Goal: Transaction & Acquisition: Book appointment/travel/reservation

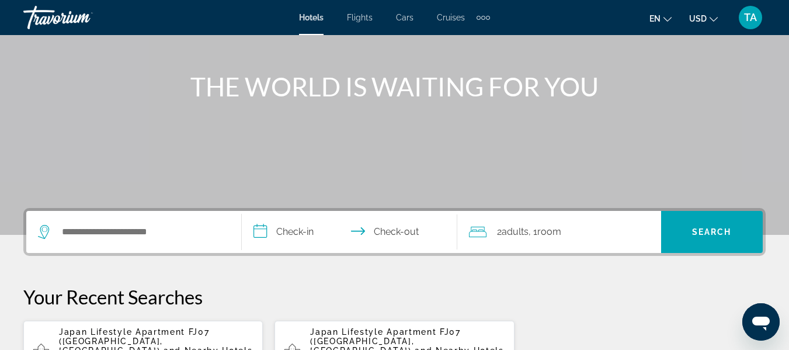
scroll to position [117, 0]
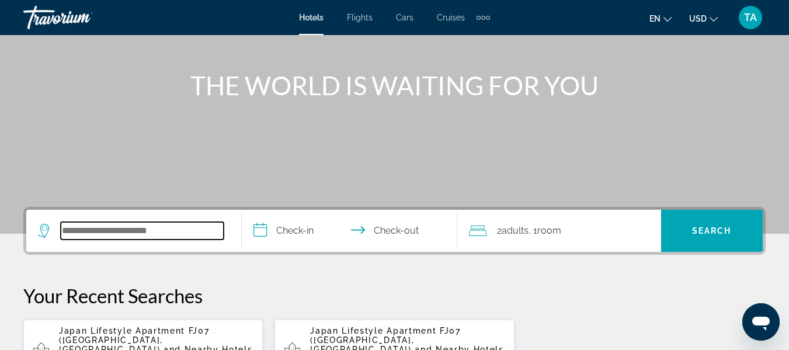
click at [190, 233] on input "Search widget" at bounding box center [142, 231] width 163 height 18
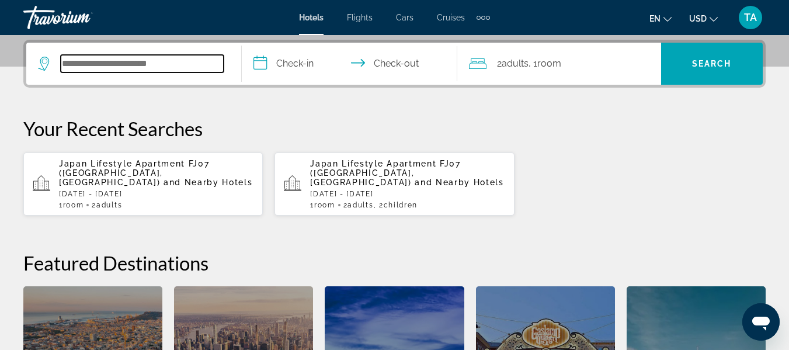
scroll to position [285, 0]
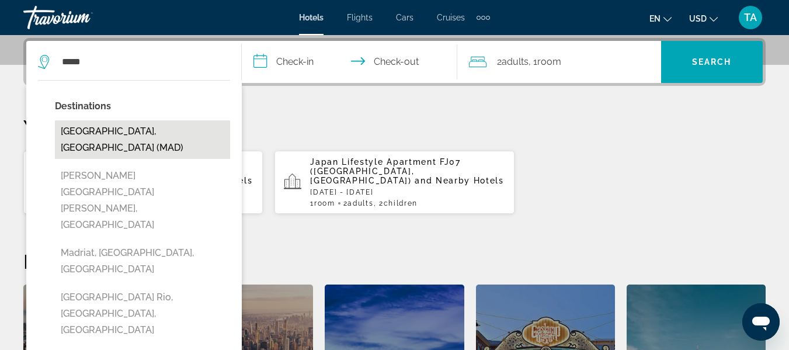
click at [111, 129] on button "[GEOGRAPHIC_DATA], [GEOGRAPHIC_DATA] (MAD)" at bounding box center [142, 139] width 175 height 39
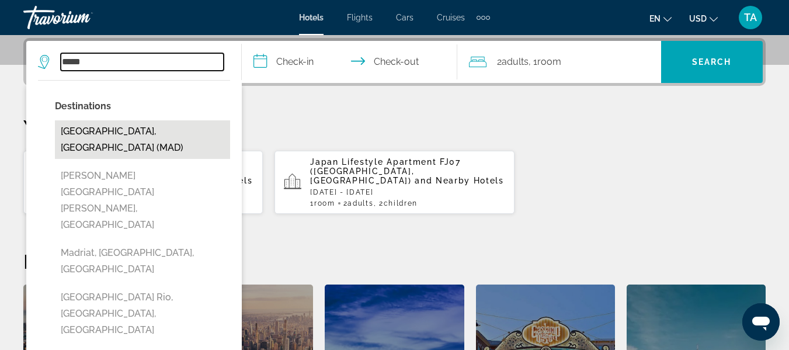
type input "**********"
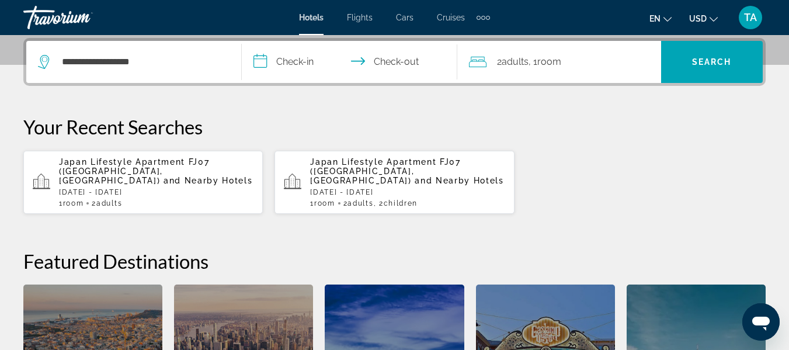
click at [290, 63] on input "**********" at bounding box center [352, 64] width 220 height 46
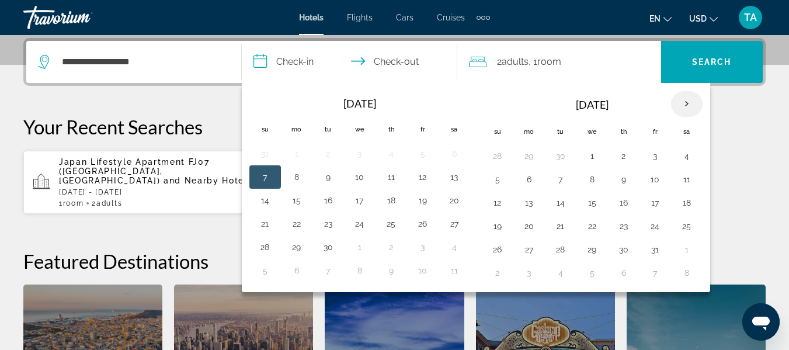
click at [687, 104] on th "Next month" at bounding box center [687, 104] width 32 height 26
click at [534, 184] on button "3" at bounding box center [529, 179] width 19 height 16
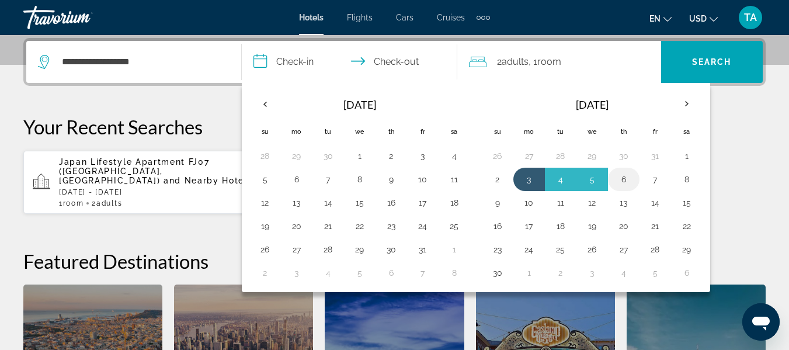
click at [626, 182] on button "6" at bounding box center [623, 179] width 19 height 16
type input "**********"
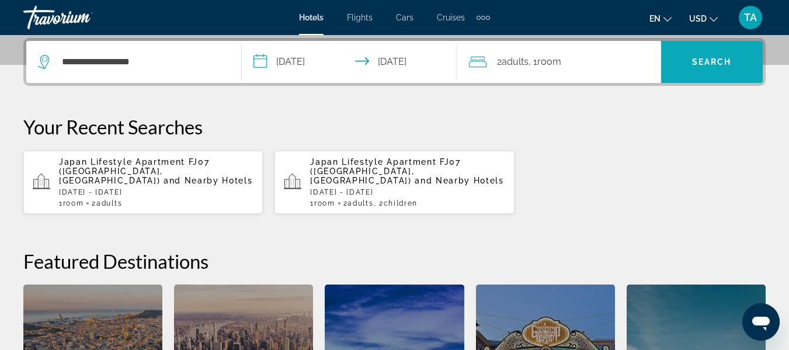
click at [737, 59] on span "Search widget" at bounding box center [712, 62] width 102 height 28
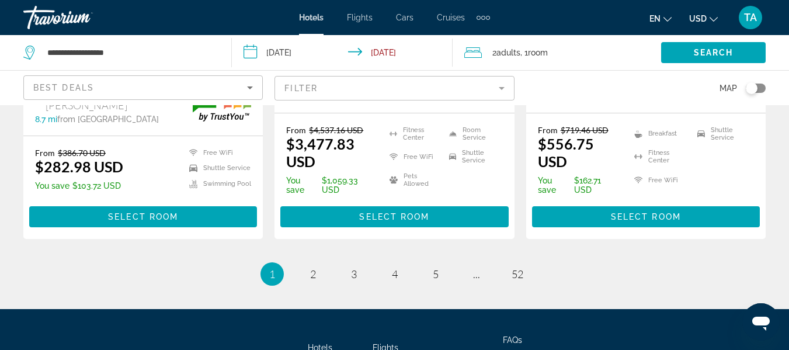
scroll to position [1705, 0]
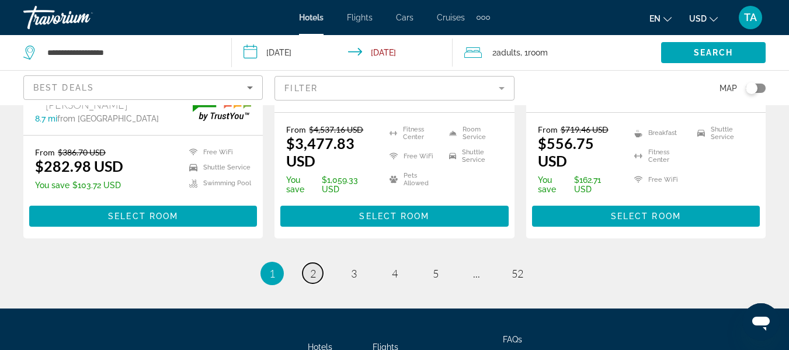
click at [309, 263] on link "page 2" at bounding box center [312, 273] width 20 height 20
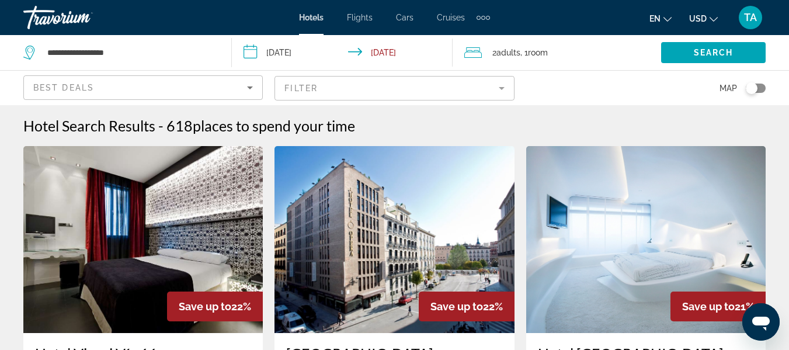
click at [253, 89] on icon "Sort by" at bounding box center [250, 88] width 14 height 14
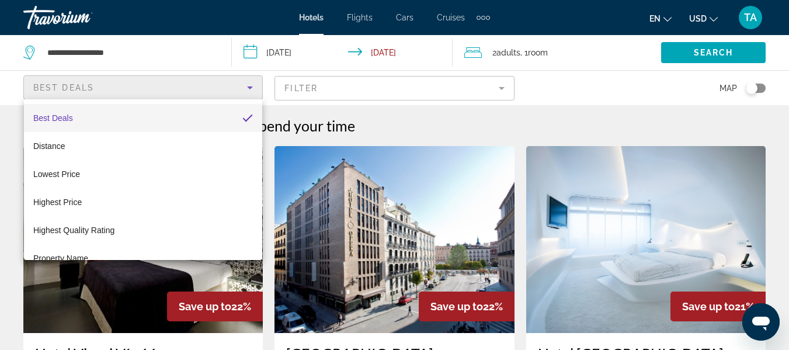
scroll to position [23, 0]
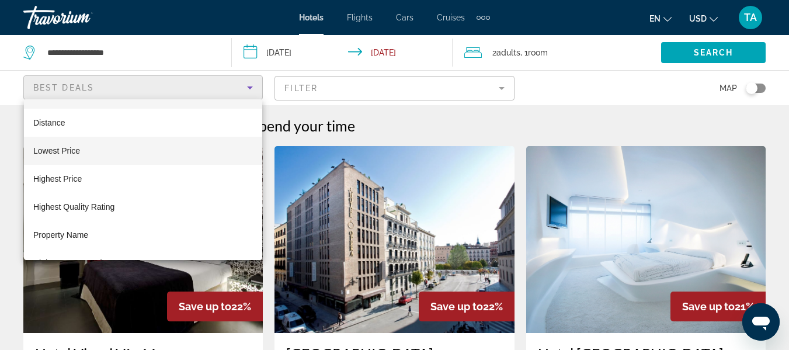
click at [104, 148] on mat-option "Lowest Price" at bounding box center [143, 151] width 238 height 28
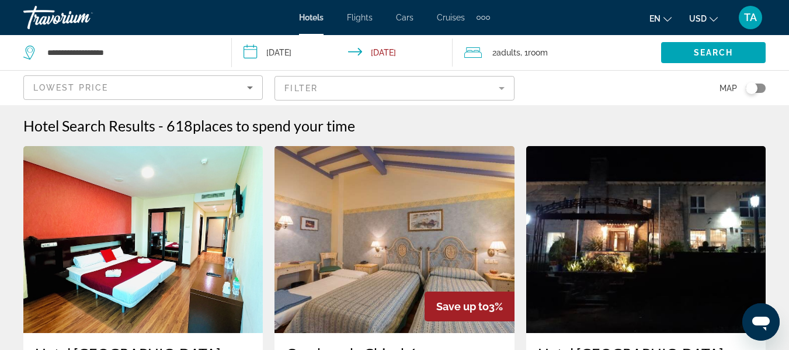
click at [503, 88] on mat-form-field "Filter" at bounding box center [393, 88] width 239 height 25
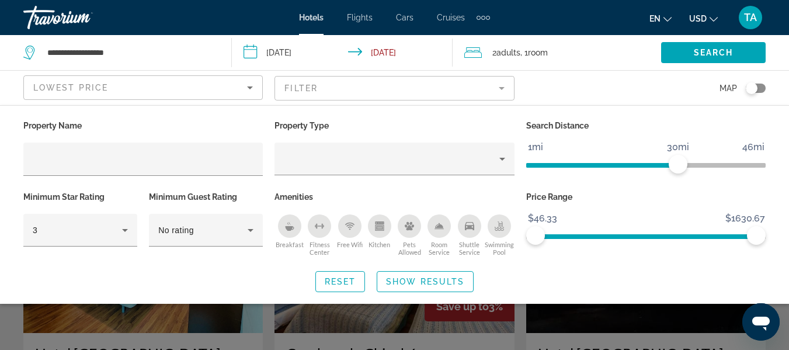
click at [294, 233] on div "Breakfast" at bounding box center [289, 225] width 23 height 23
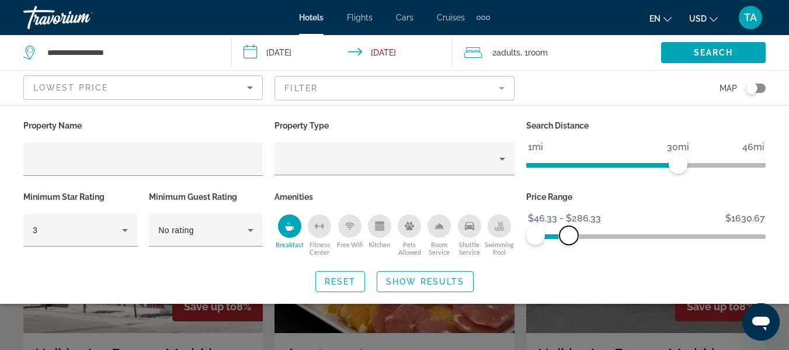
drag, startPoint x: 751, startPoint y: 234, endPoint x: 569, endPoint y: 229, distance: 182.8
click at [569, 229] on span "ngx-slider-max" at bounding box center [568, 235] width 19 height 19
drag, startPoint x: 570, startPoint y: 236, endPoint x: 578, endPoint y: 237, distance: 7.6
click at [578, 237] on span "ngx-slider-max" at bounding box center [575, 235] width 19 height 19
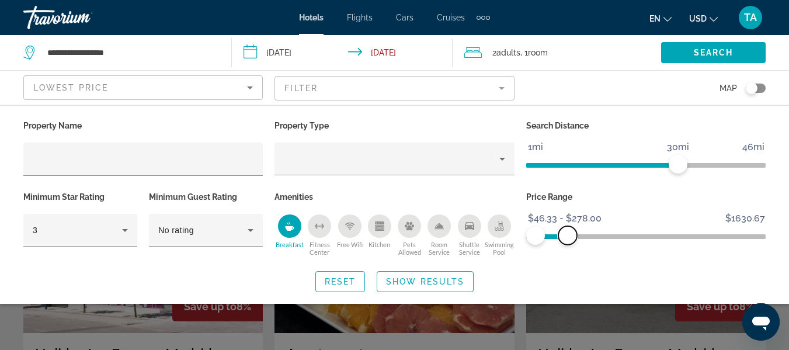
drag, startPoint x: 578, startPoint y: 237, endPoint x: 567, endPoint y: 235, distance: 10.7
click at [567, 235] on span "ngx-slider-max" at bounding box center [567, 235] width 19 height 19
click at [570, 235] on span "ngx-slider-max" at bounding box center [570, 235] width 19 height 19
click at [719, 52] on span "Search" at bounding box center [713, 52] width 40 height 9
click at [696, 57] on span "Search" at bounding box center [713, 52] width 40 height 9
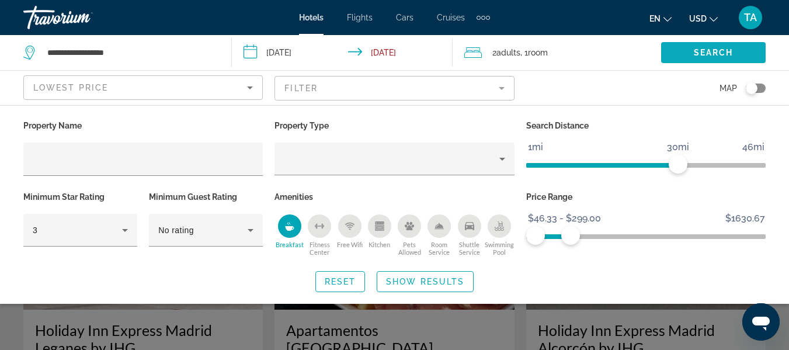
scroll to position [93, 0]
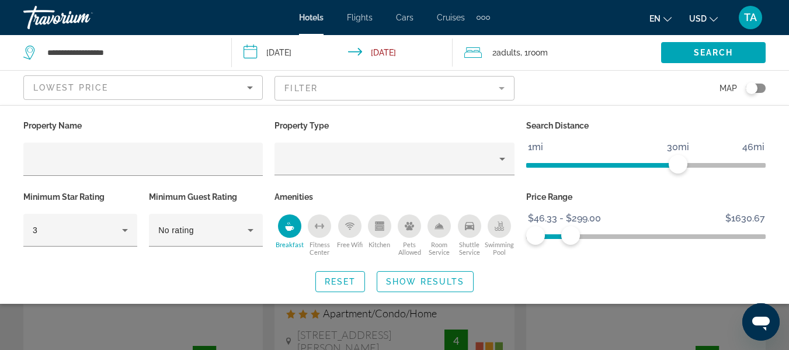
click at [661, 322] on div "Search widget" at bounding box center [394, 262] width 789 height 175
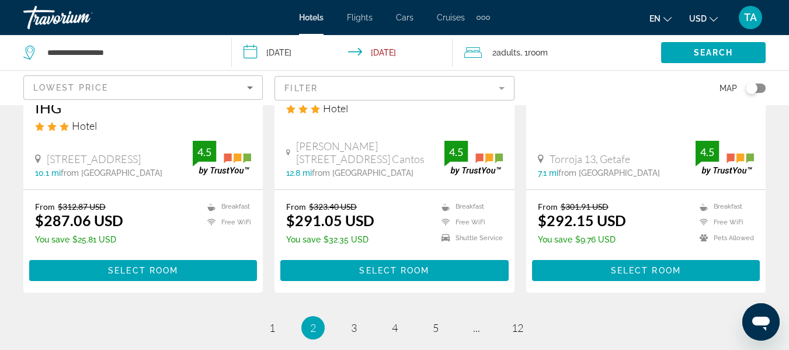
scroll to position [1705, 0]
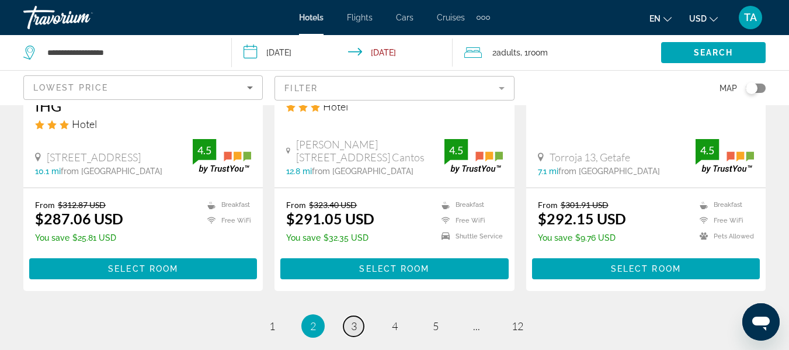
click at [357, 316] on link "page 3" at bounding box center [353, 326] width 20 height 20
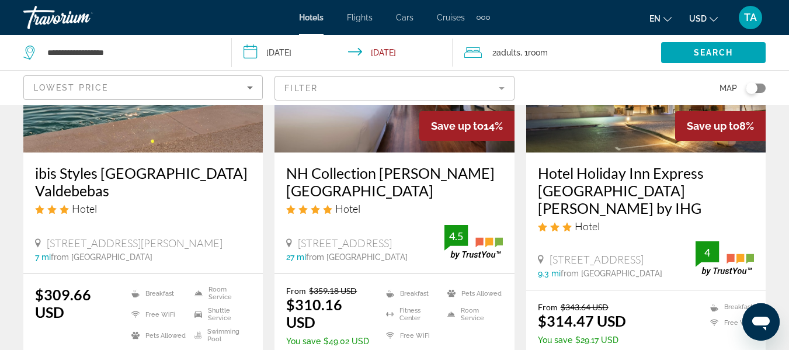
scroll to position [630, 0]
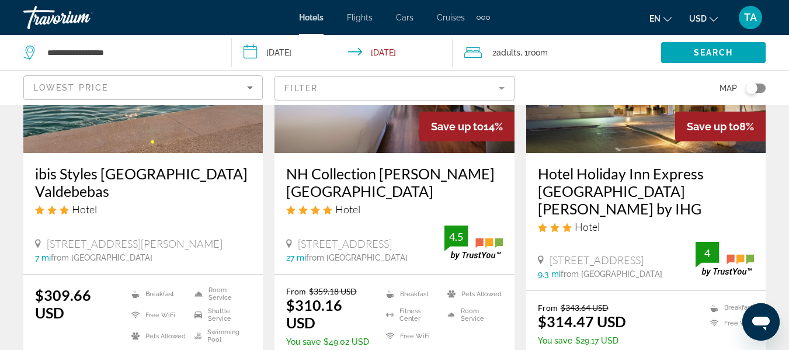
click at [387, 57] on input "**********" at bounding box center [344, 54] width 225 height 39
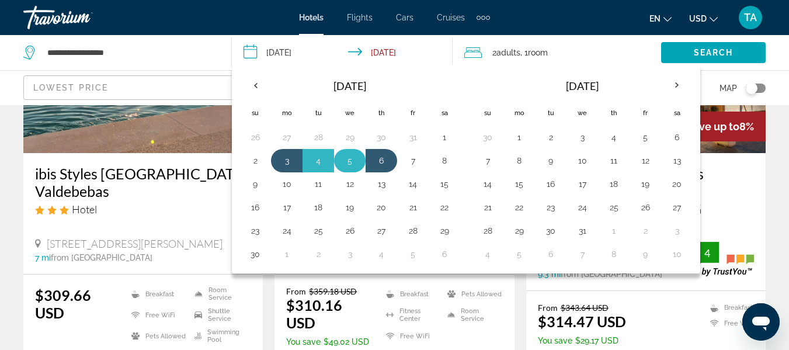
click at [357, 161] on button "5" at bounding box center [349, 160] width 19 height 16
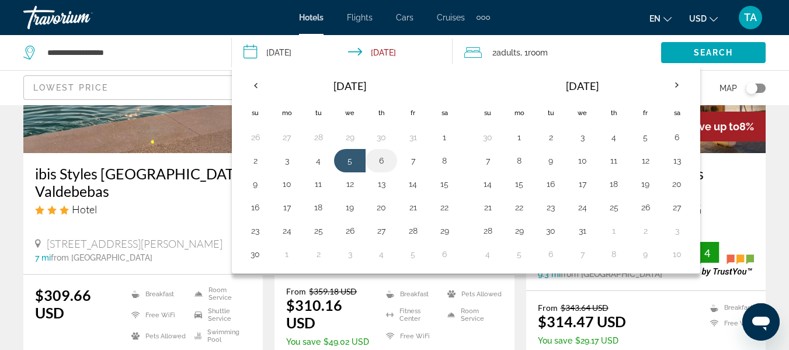
click at [380, 159] on button "6" at bounding box center [381, 160] width 19 height 16
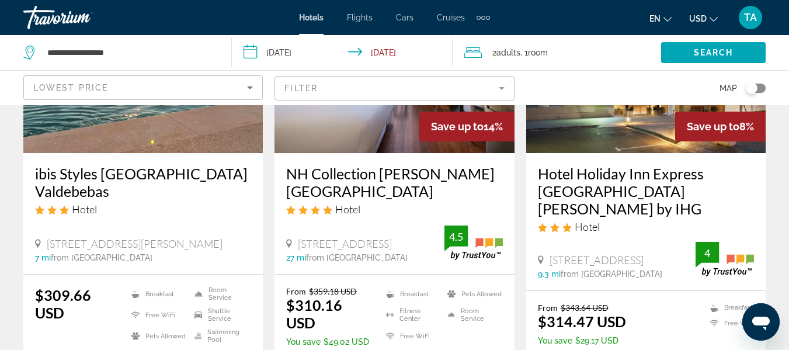
click at [292, 54] on input "**********" at bounding box center [344, 54] width 225 height 39
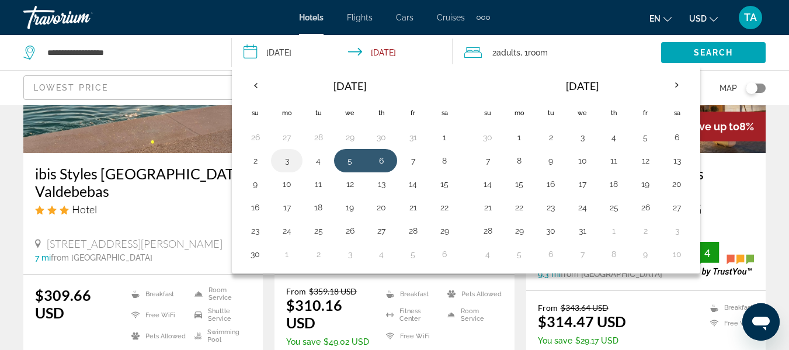
click at [286, 161] on button "3" at bounding box center [286, 160] width 19 height 16
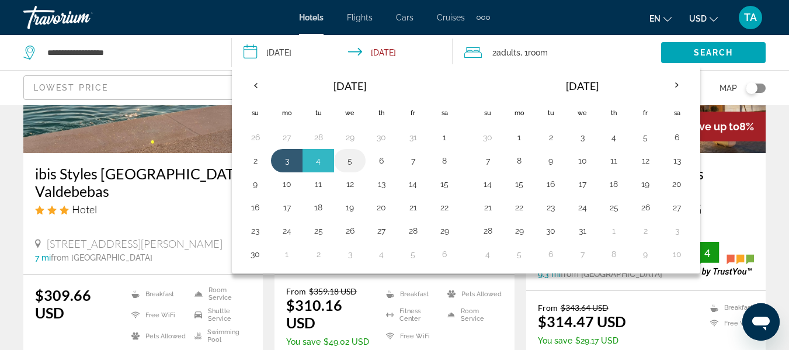
click at [350, 162] on button "5" at bounding box center [349, 160] width 19 height 16
type input "**********"
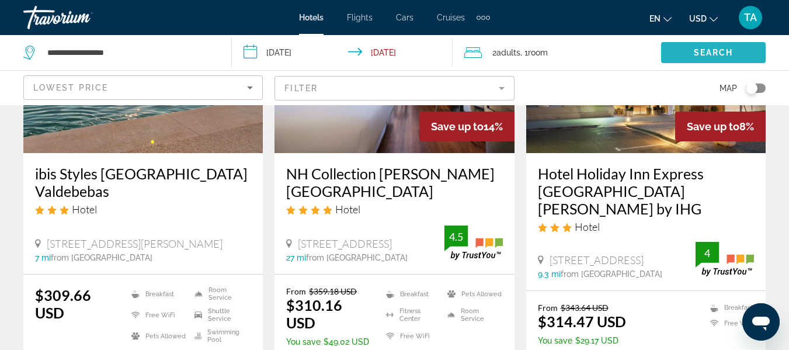
click at [696, 51] on span "Search" at bounding box center [713, 52] width 40 height 9
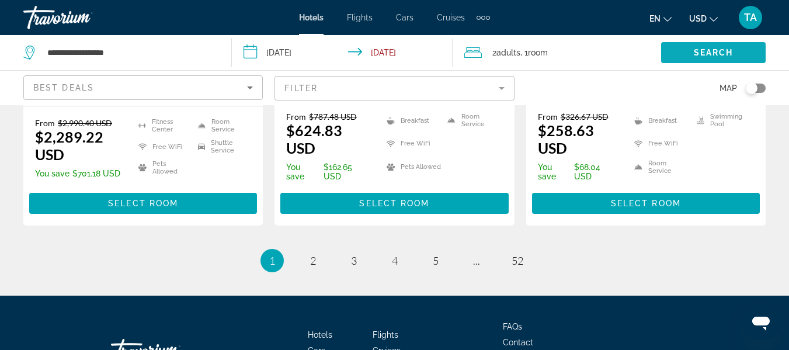
scroll to position [1778, 0]
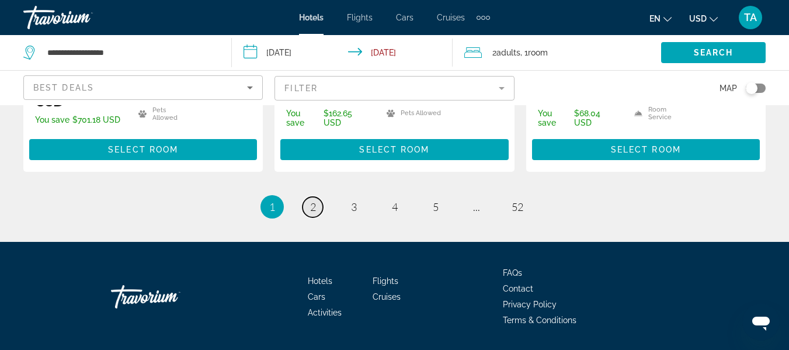
click at [313, 200] on span "2" at bounding box center [313, 206] width 6 height 13
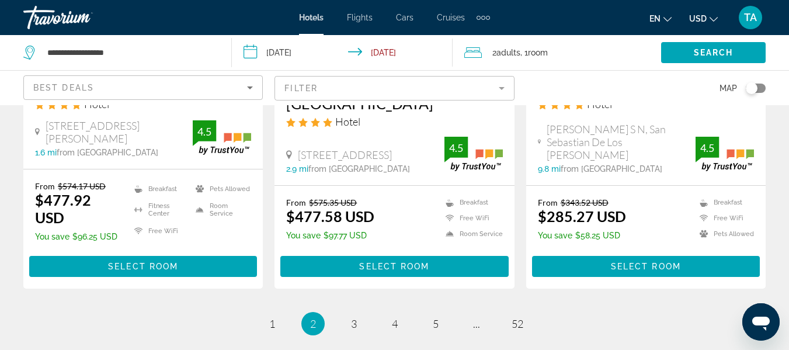
scroll to position [1658, 0]
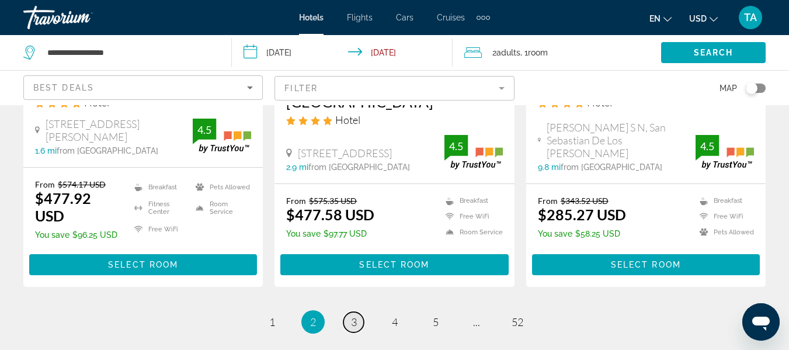
click at [354, 315] on span "3" at bounding box center [354, 321] width 6 height 13
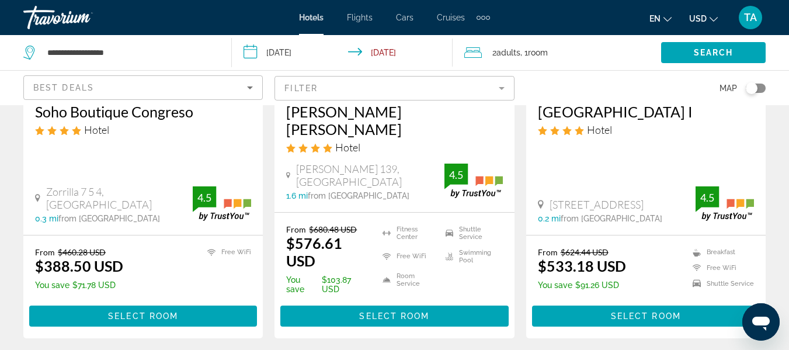
scroll to position [1681, 0]
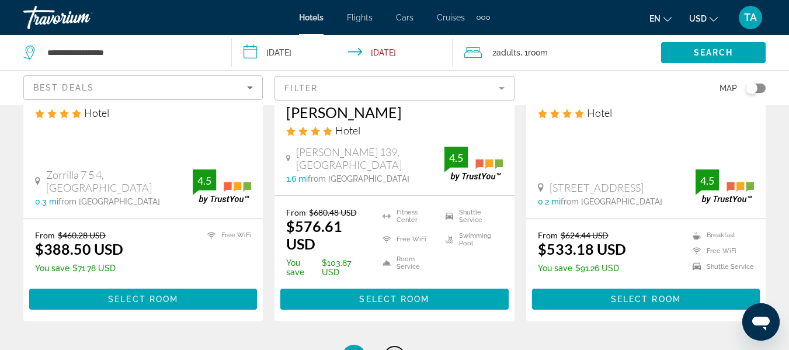
click at [400, 346] on link "page 4" at bounding box center [394, 356] width 20 height 20
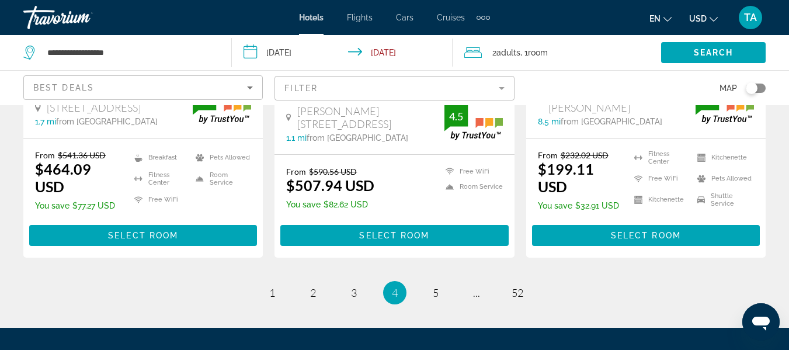
scroll to position [1611, 0]
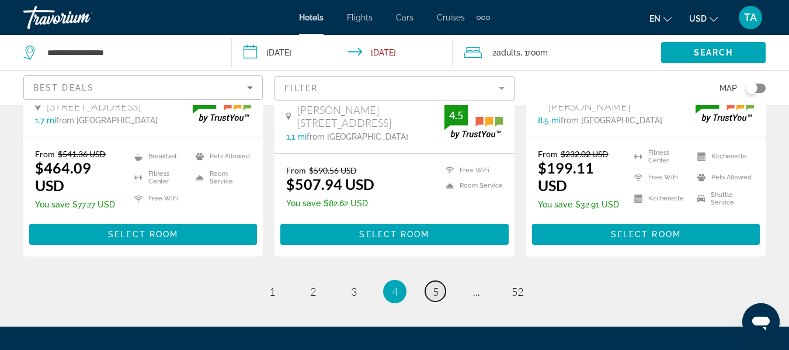
click at [436, 286] on span "5" at bounding box center [436, 291] width 6 height 13
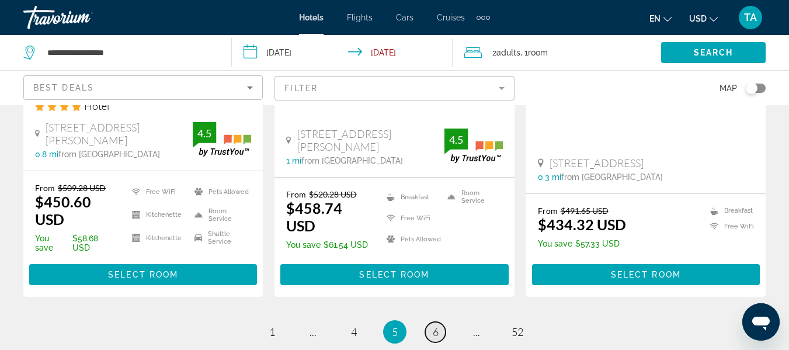
scroll to position [1658, 0]
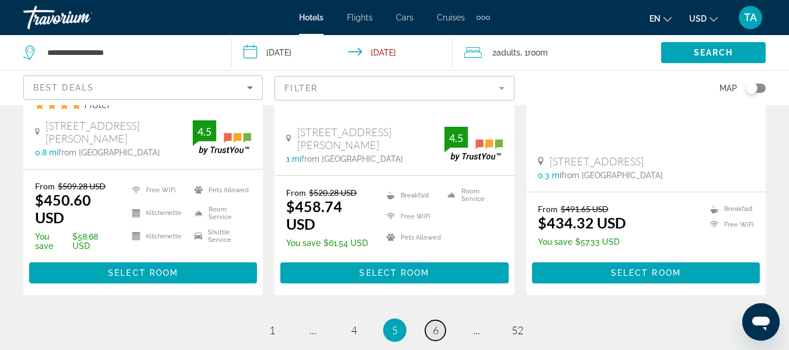
click at [437, 323] on span "6" at bounding box center [436, 329] width 6 height 13
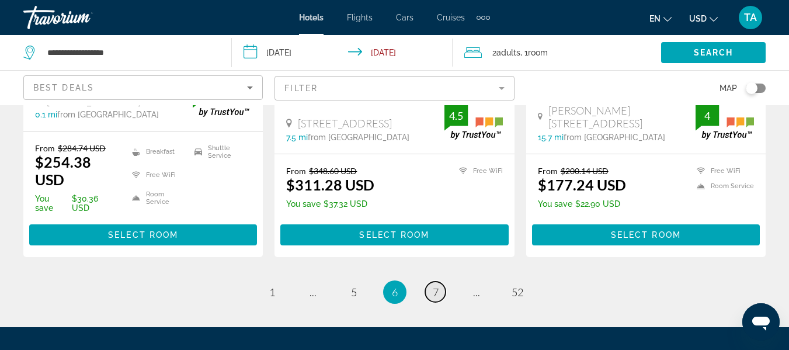
scroll to position [1611, 0]
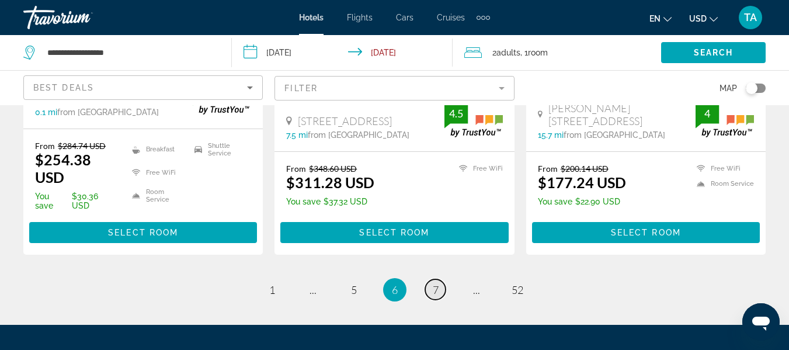
click at [437, 283] on span "7" at bounding box center [436, 289] width 6 height 13
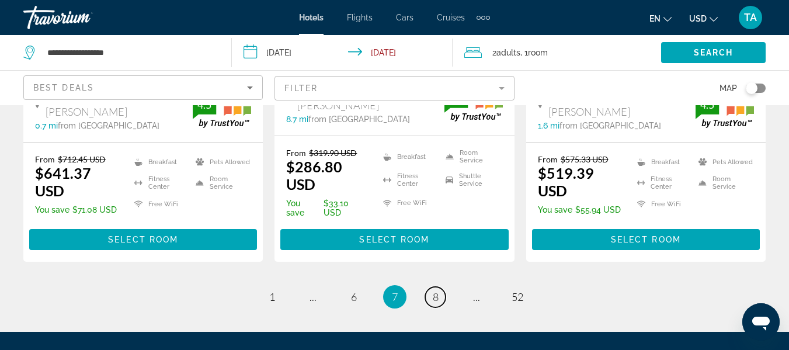
scroll to position [1658, 0]
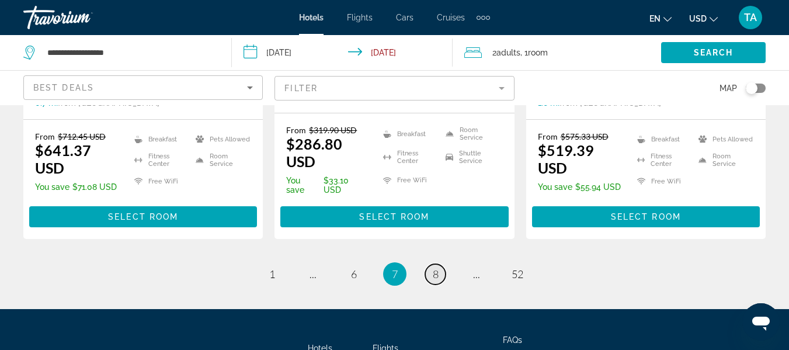
click at [437, 267] on span "8" at bounding box center [436, 273] width 6 height 13
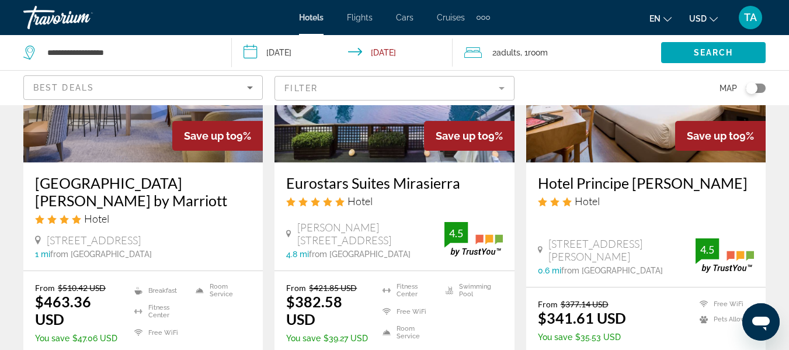
scroll to position [1634, 0]
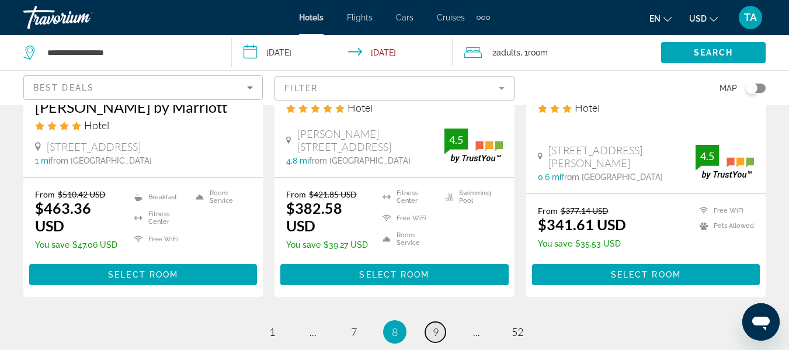
click at [435, 325] on span "9" at bounding box center [436, 331] width 6 height 13
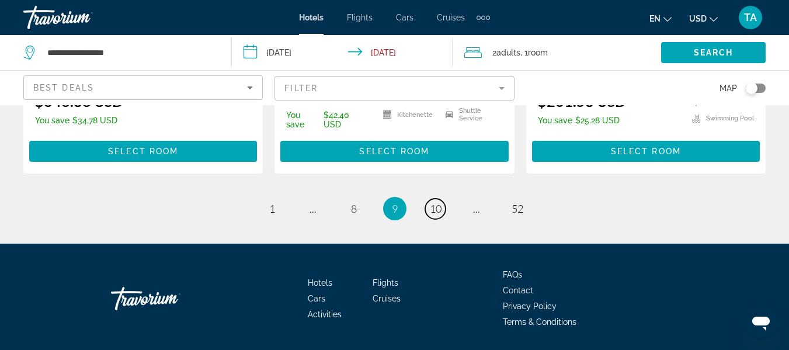
scroll to position [1701, 0]
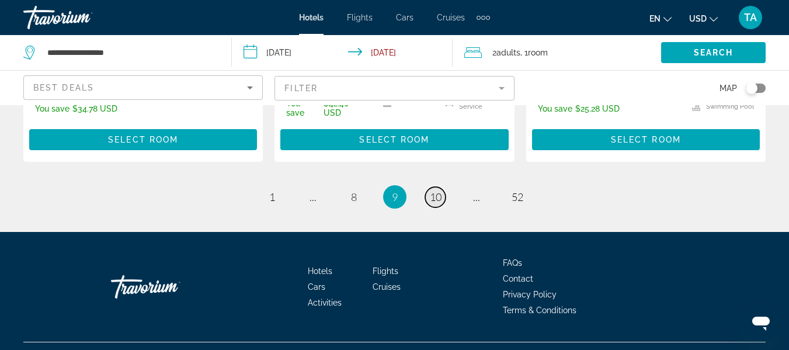
click at [440, 190] on span "10" at bounding box center [436, 196] width 12 height 13
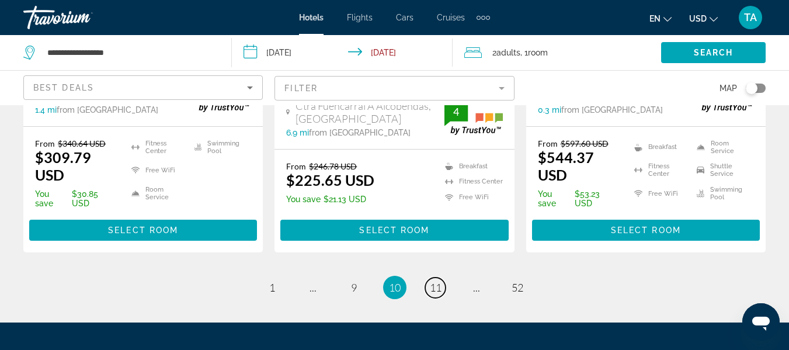
scroll to position [1702, 0]
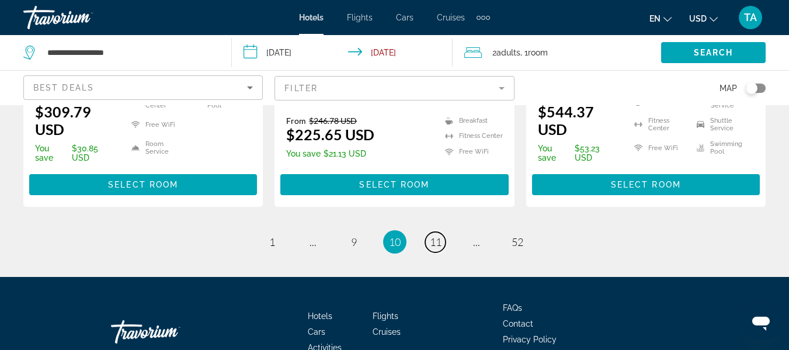
click at [440, 235] on span "11" at bounding box center [436, 241] width 12 height 13
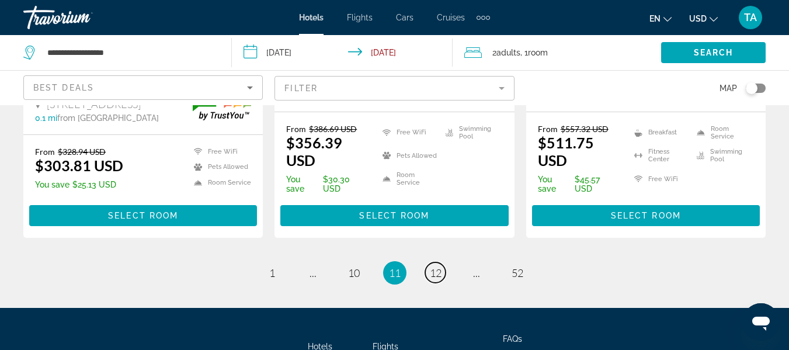
scroll to position [1705, 0]
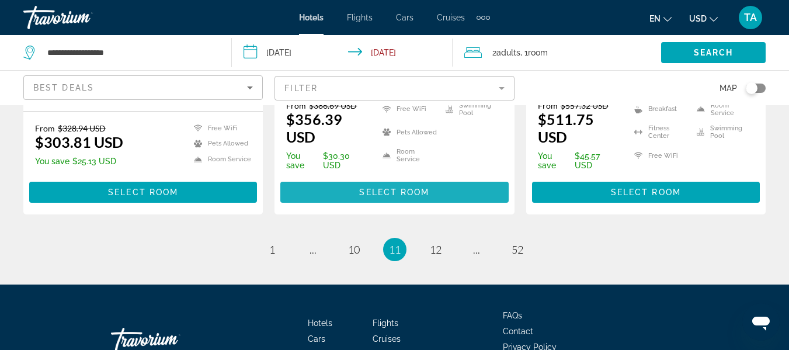
click at [440, 178] on span "Main content" at bounding box center [394, 192] width 228 height 28
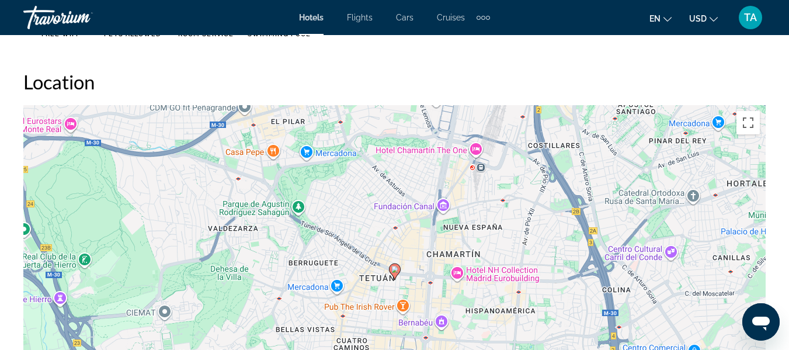
scroll to position [1214, 0]
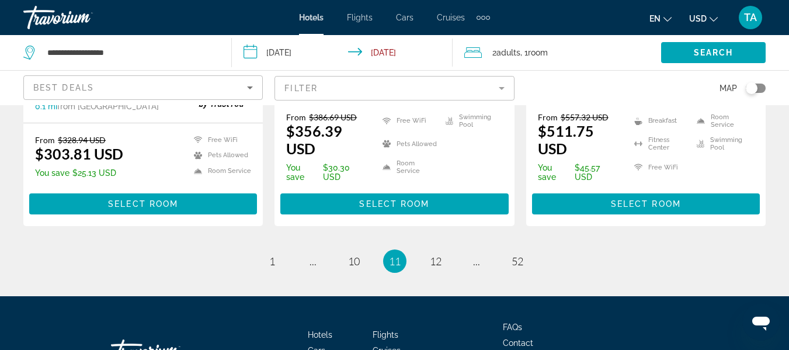
scroll to position [1705, 0]
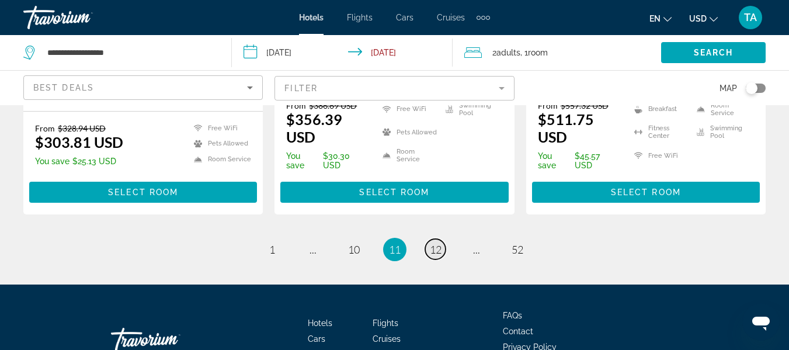
click at [435, 243] on span "12" at bounding box center [436, 249] width 12 height 13
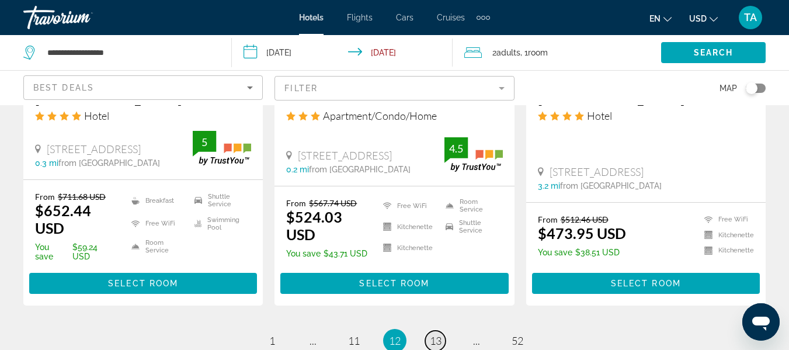
scroll to position [1658, 0]
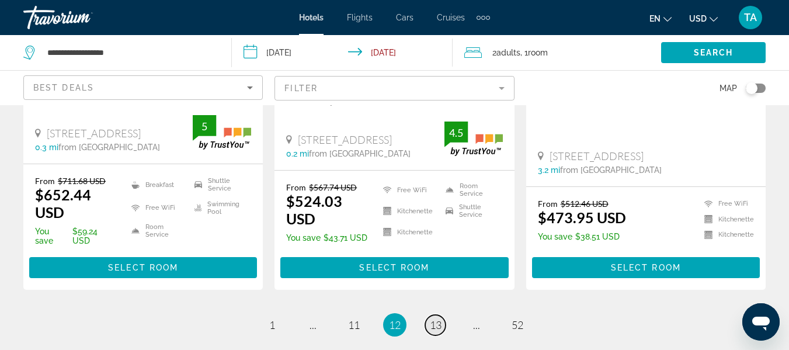
click at [436, 318] on span "13" at bounding box center [436, 324] width 12 height 13
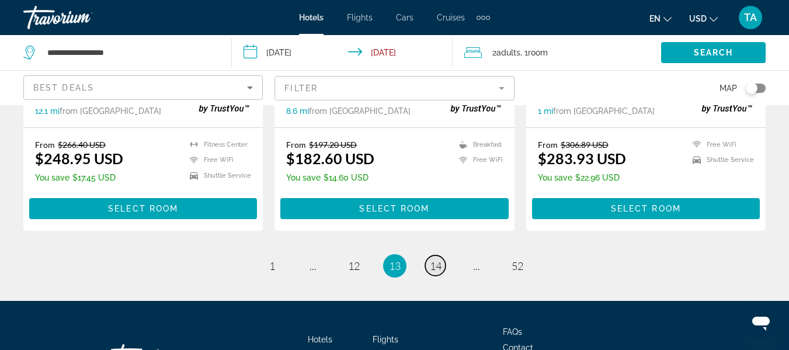
scroll to position [1728, 0]
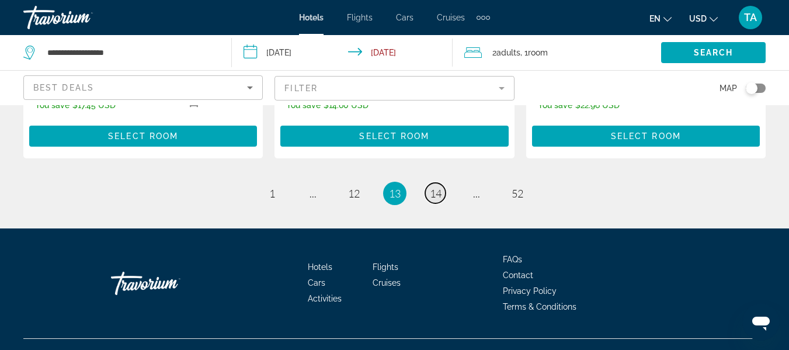
click at [435, 187] on span "14" at bounding box center [436, 193] width 12 height 13
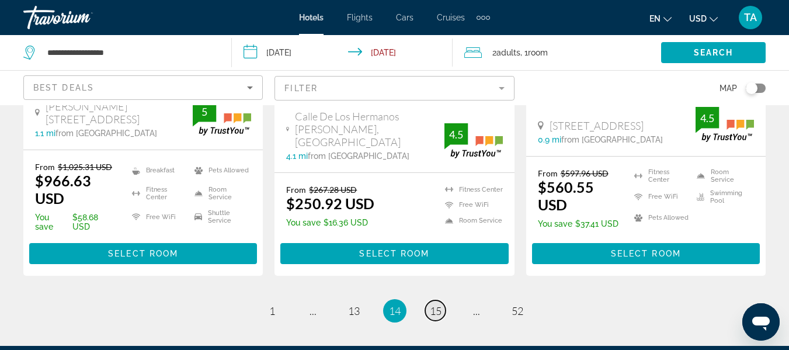
scroll to position [1658, 0]
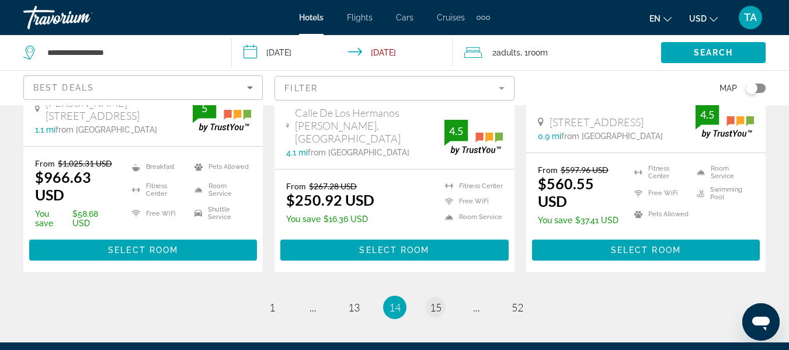
click at [435, 236] on span "Main content" at bounding box center [394, 250] width 228 height 28
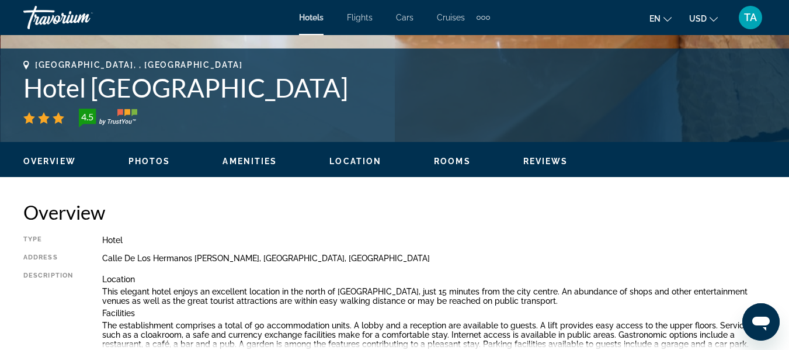
scroll to position [560, 0]
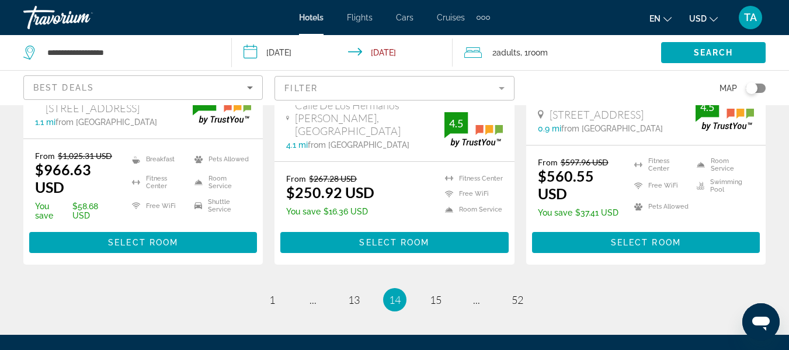
scroll to position [1681, 0]
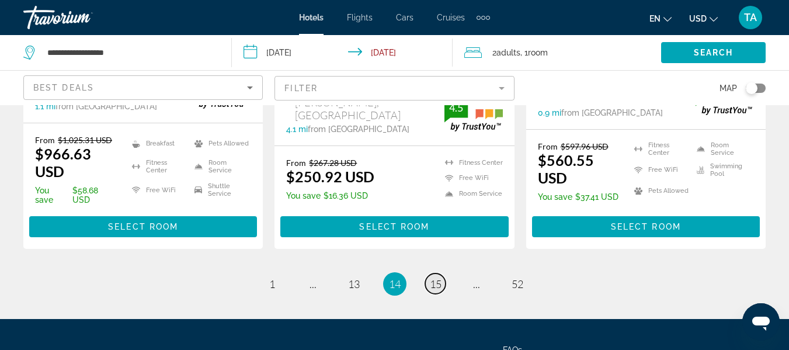
click at [438, 277] on span "15" at bounding box center [436, 283] width 12 height 13
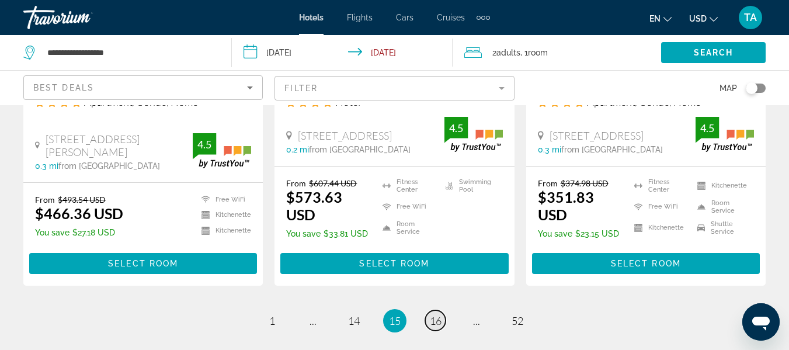
scroll to position [1681, 0]
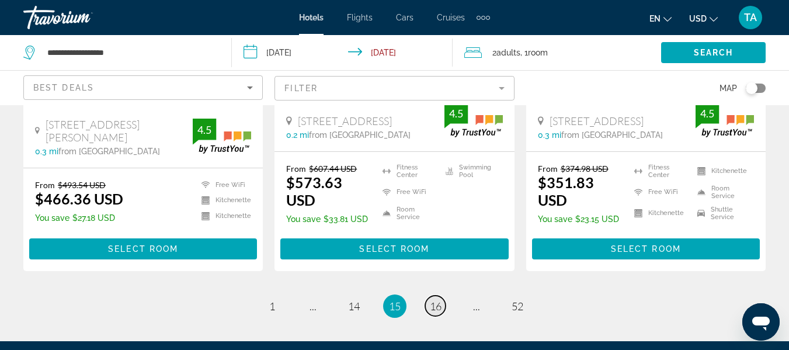
click at [428, 295] on link "page 16" at bounding box center [435, 305] width 20 height 20
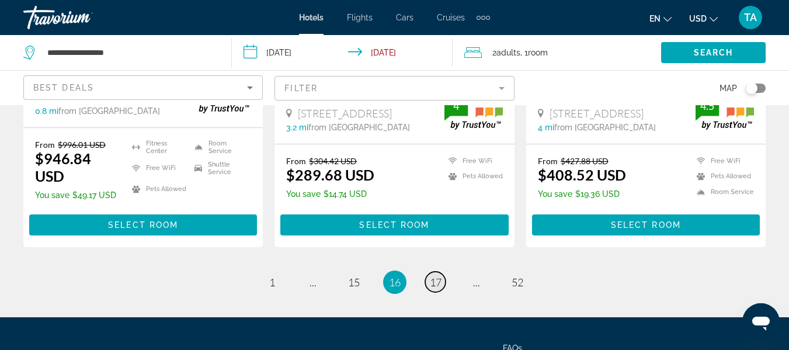
scroll to position [1681, 0]
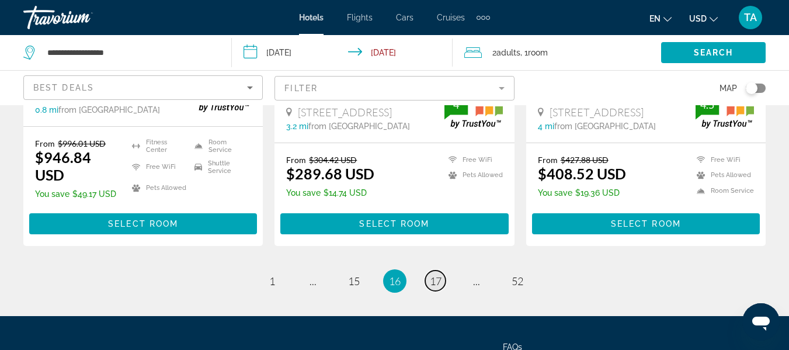
click at [436, 274] on span "17" at bounding box center [436, 280] width 12 height 13
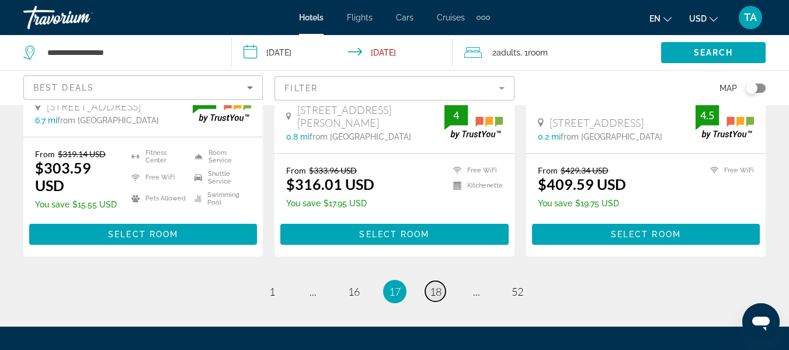
scroll to position [1634, 0]
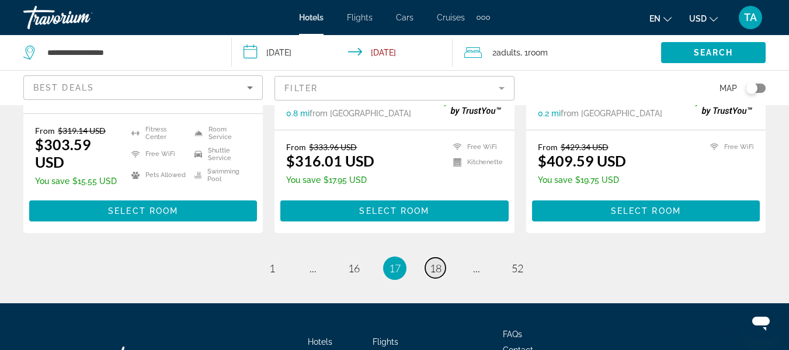
click at [436, 262] on span "18" at bounding box center [436, 268] width 12 height 13
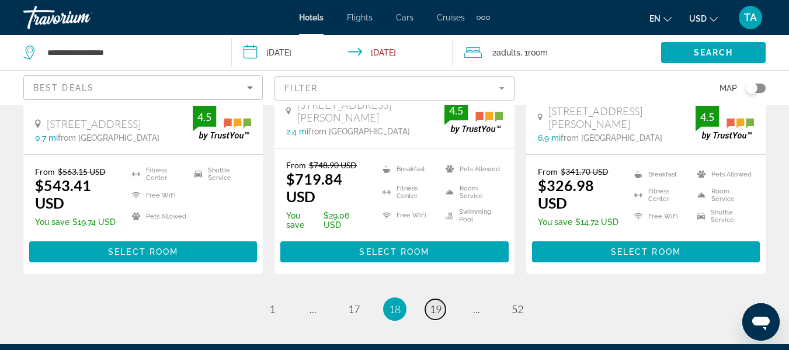
scroll to position [1658, 0]
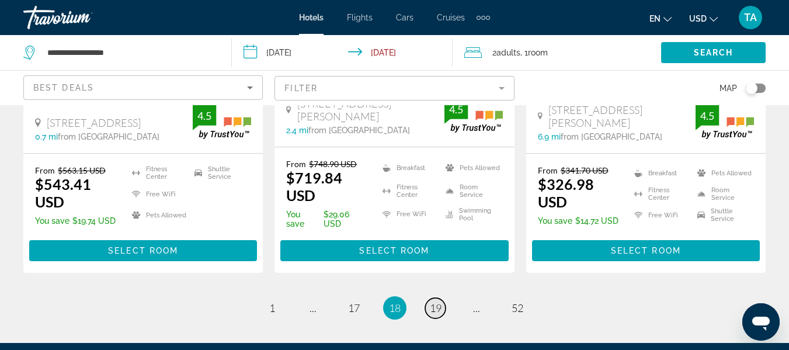
click at [434, 301] on span "19" at bounding box center [436, 307] width 12 height 13
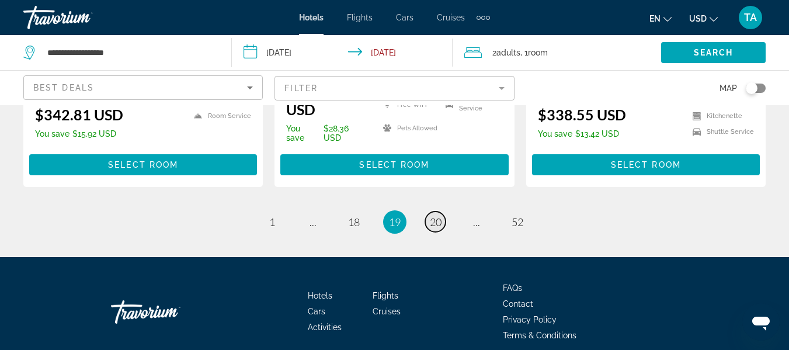
scroll to position [1733, 0]
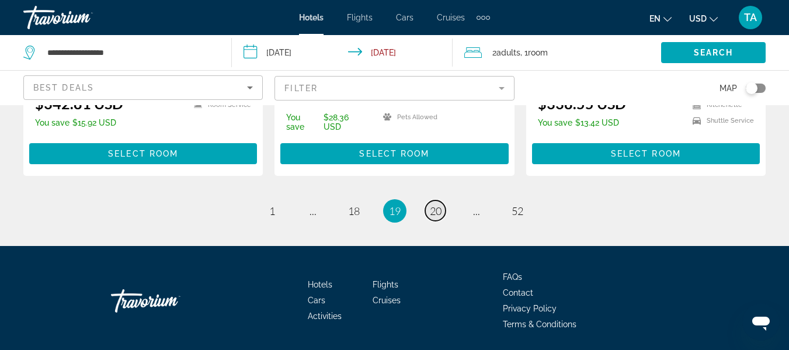
click at [438, 204] on span "20" at bounding box center [436, 210] width 12 height 13
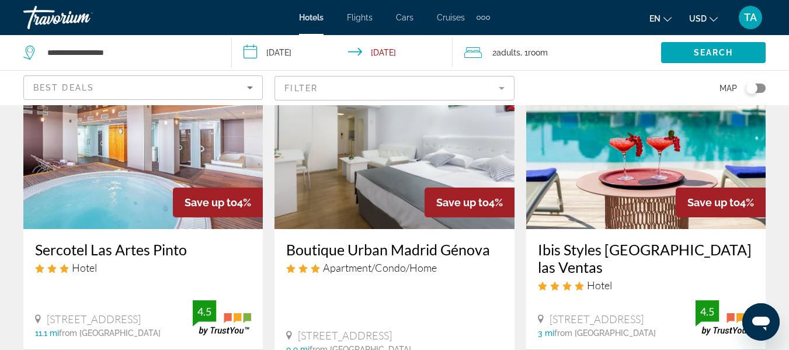
scroll to position [560, 0]
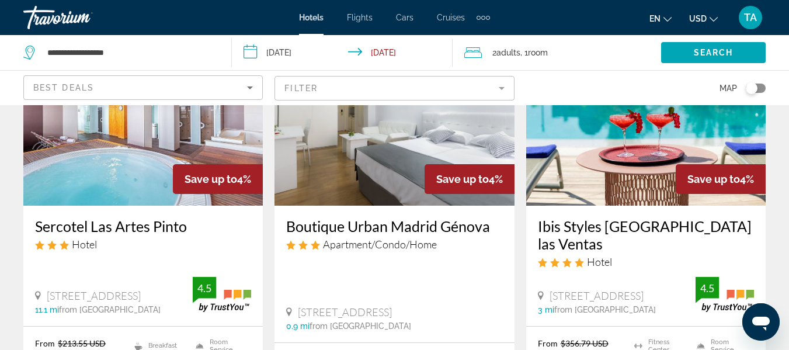
click at [294, 53] on input "**********" at bounding box center [344, 54] width 225 height 39
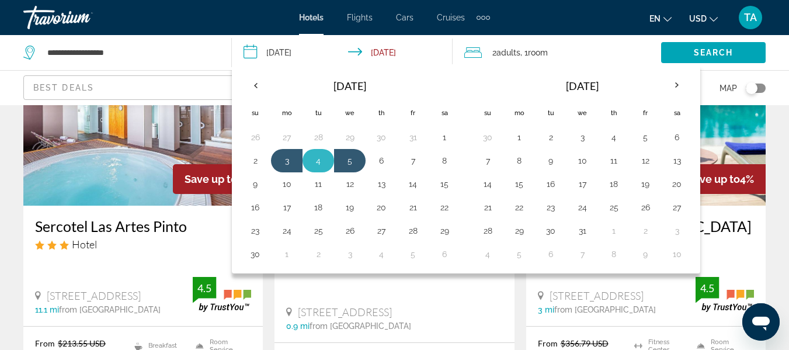
click at [318, 159] on button "4" at bounding box center [318, 160] width 19 height 16
click at [288, 51] on input "**********" at bounding box center [344, 54] width 225 height 39
click at [386, 53] on input "**********" at bounding box center [344, 54] width 225 height 39
click at [388, 51] on input "**********" at bounding box center [344, 54] width 225 height 39
click at [379, 163] on button "6" at bounding box center [381, 160] width 19 height 16
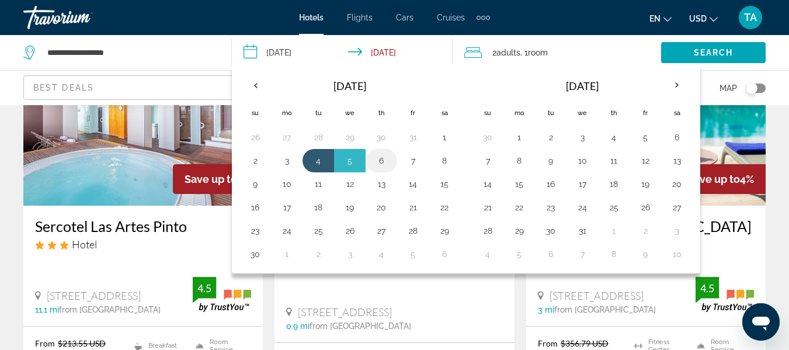
type input "**********"
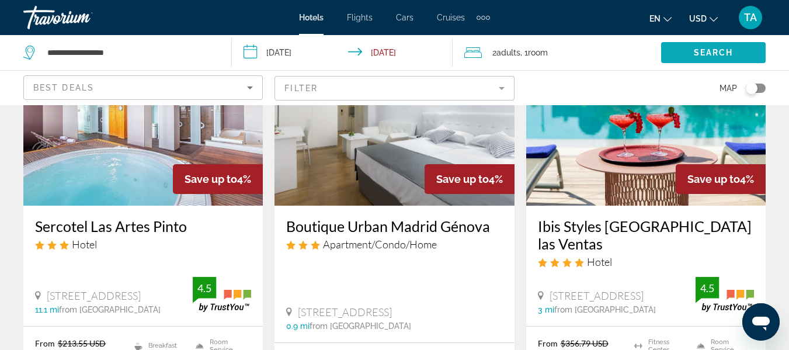
click at [674, 50] on span "Search widget" at bounding box center [713, 53] width 104 height 28
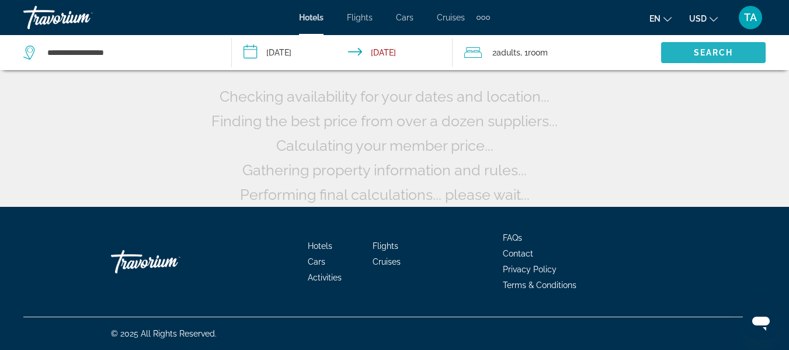
scroll to position [121, 0]
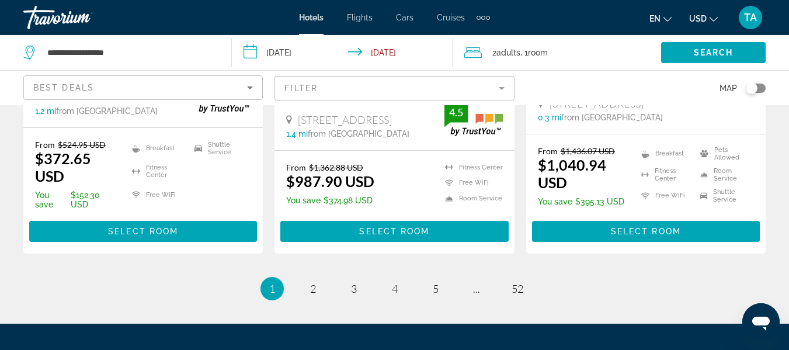
scroll to position [1681, 0]
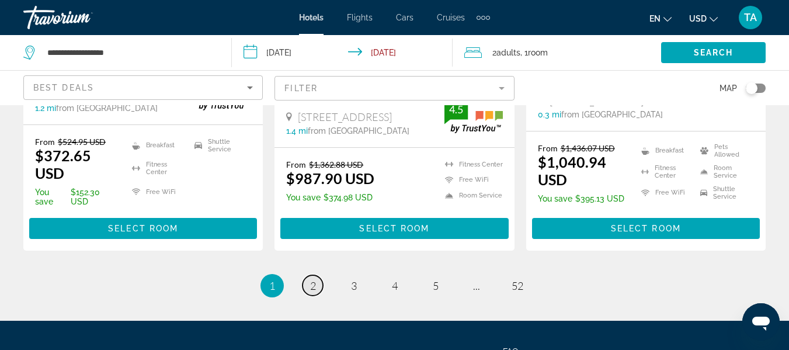
click at [318, 275] on link "page 2" at bounding box center [312, 285] width 20 height 20
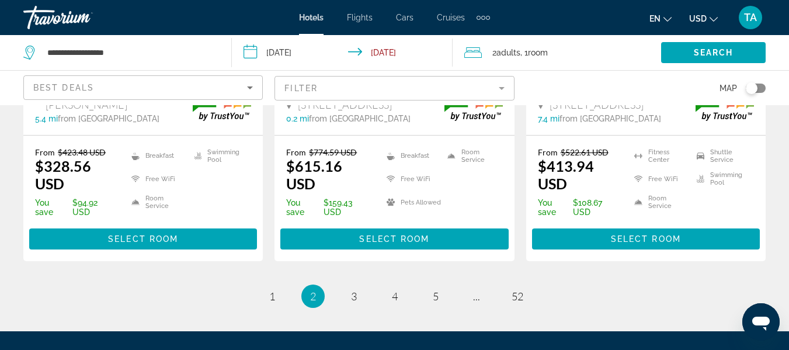
scroll to position [1770, 0]
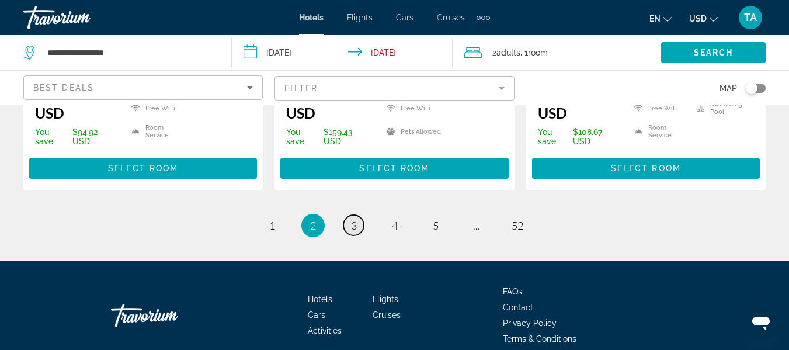
click at [354, 219] on span "3" at bounding box center [354, 225] width 6 height 13
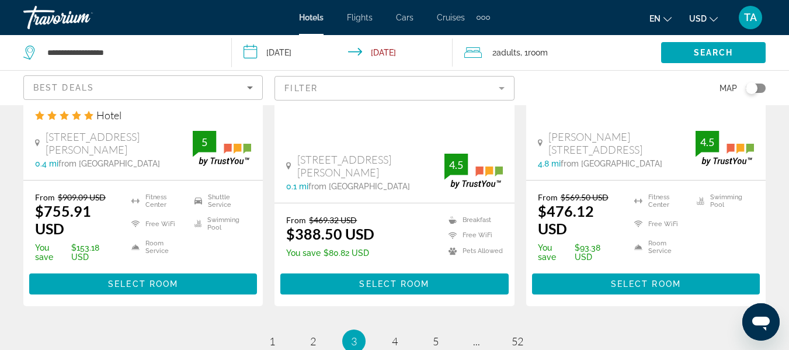
scroll to position [1658, 0]
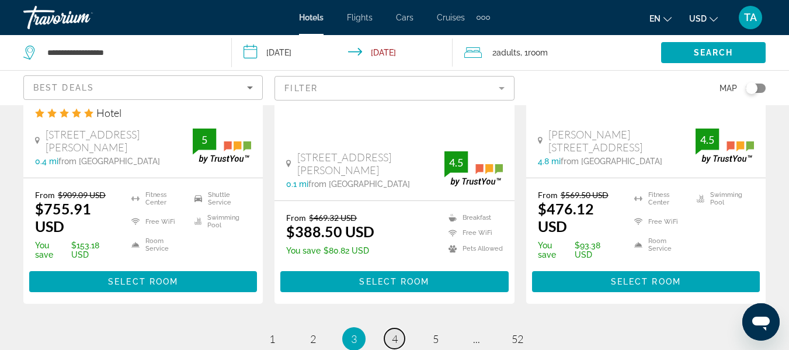
click at [396, 332] on span "4" at bounding box center [395, 338] width 6 height 13
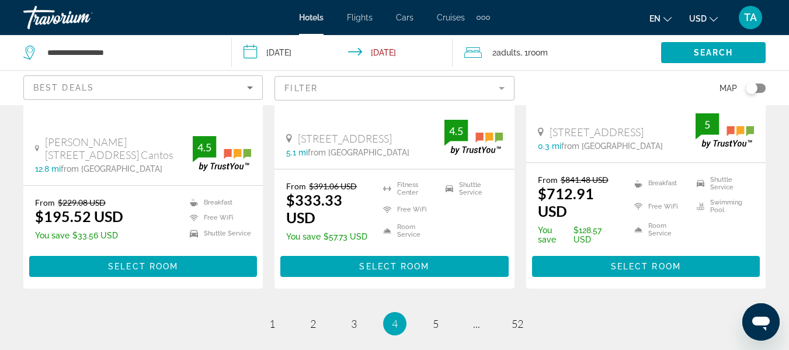
scroll to position [1681, 0]
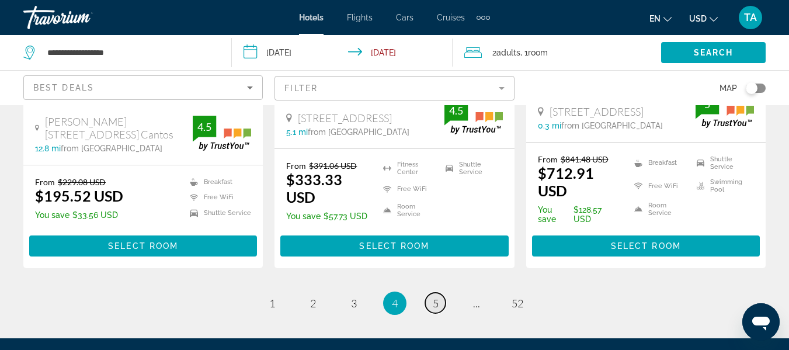
click at [431, 292] on link "page 5" at bounding box center [435, 302] width 20 height 20
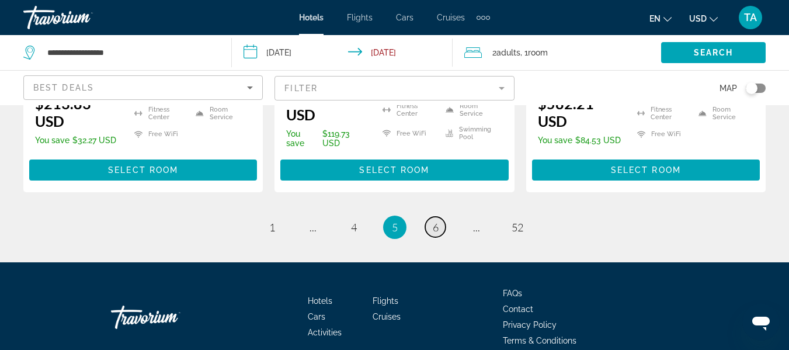
scroll to position [1728, 0]
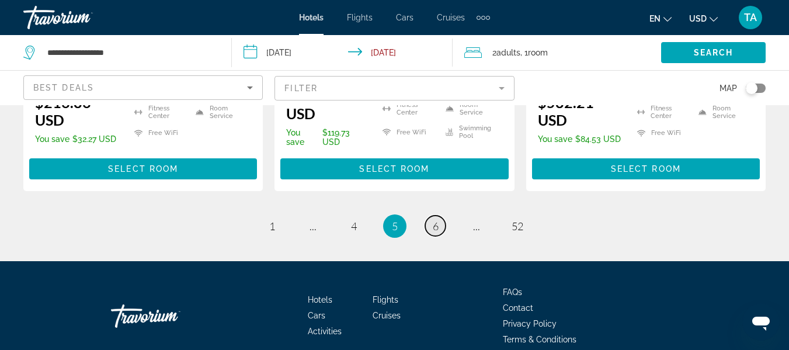
click at [439, 215] on link "page 6" at bounding box center [435, 225] width 20 height 20
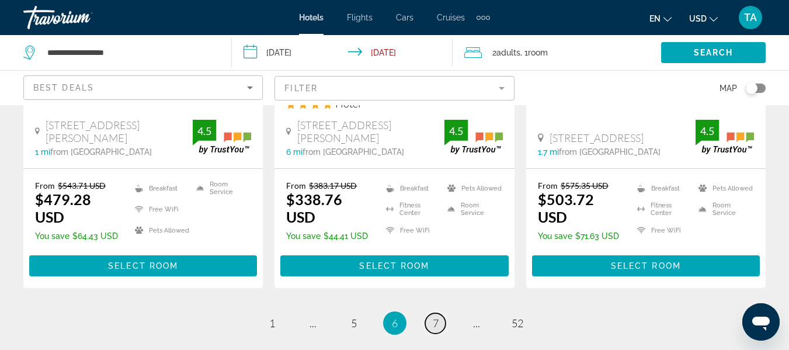
scroll to position [1611, 0]
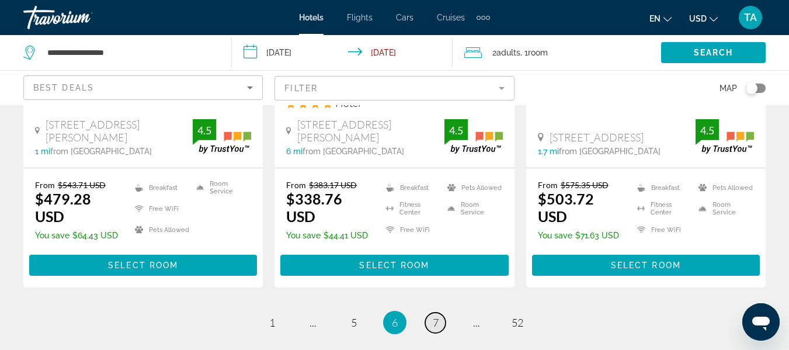
click at [435, 316] on span "7" at bounding box center [436, 322] width 6 height 13
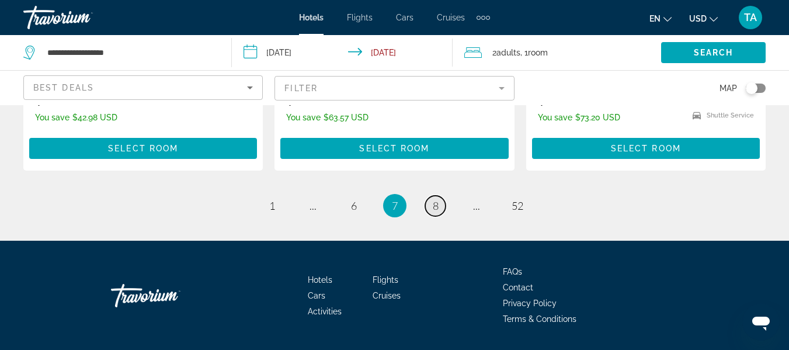
scroll to position [1681, 0]
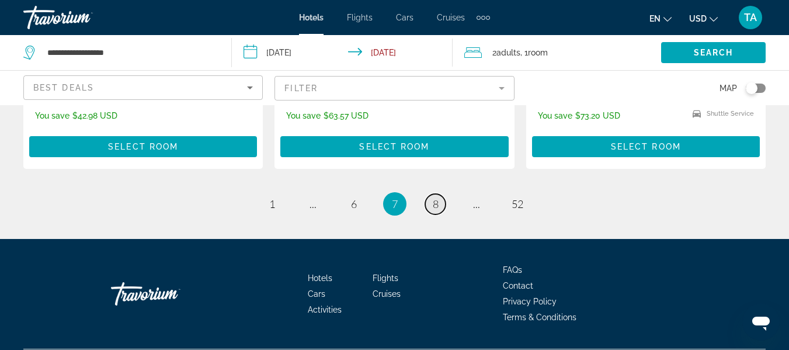
click at [433, 197] on span "8" at bounding box center [436, 203] width 6 height 13
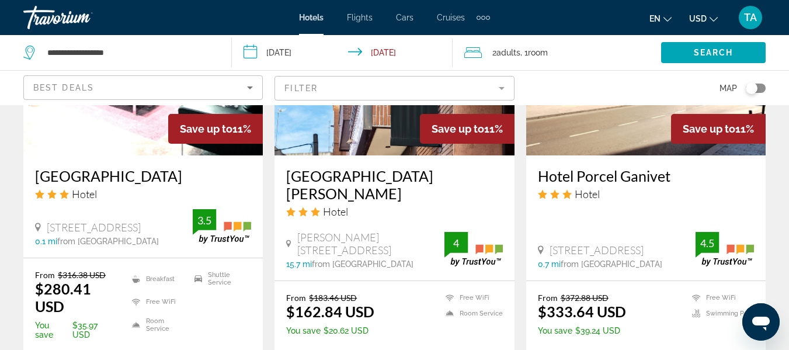
scroll to position [1588, 0]
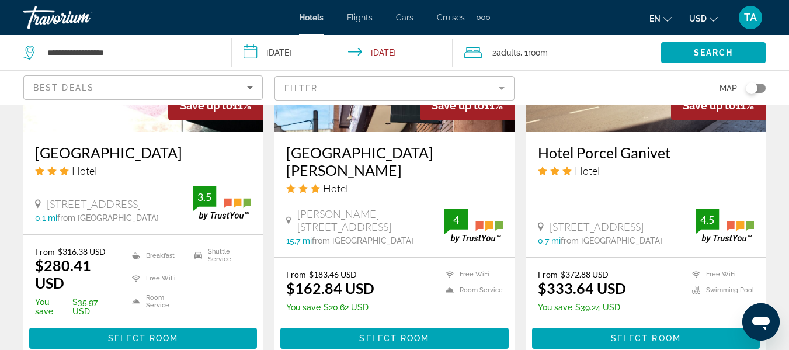
click at [433, 269] on ul "Free WiFi Room Service" at bounding box center [467, 292] width 72 height 47
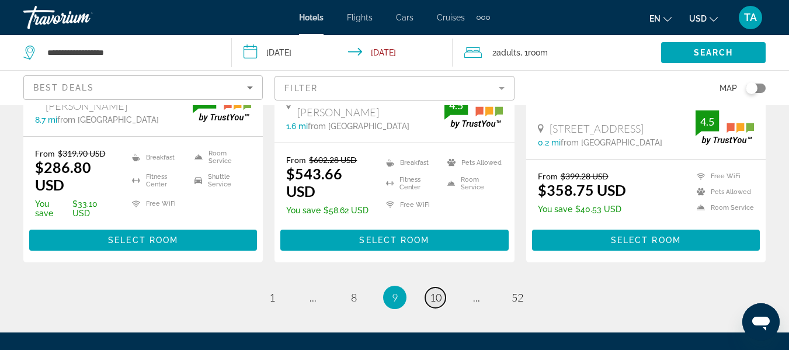
scroll to position [1658, 0]
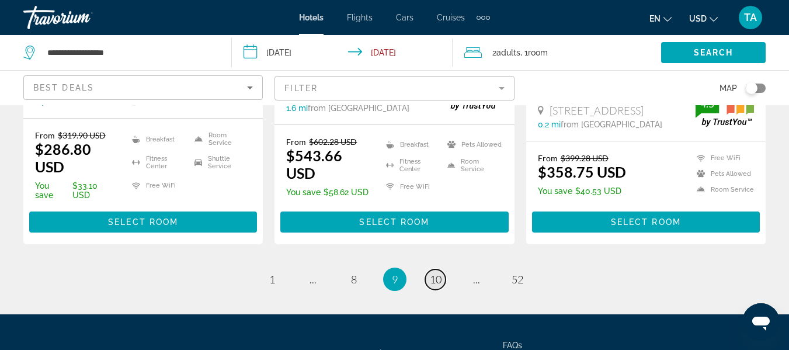
click at [435, 273] on span "10" at bounding box center [436, 279] width 12 height 13
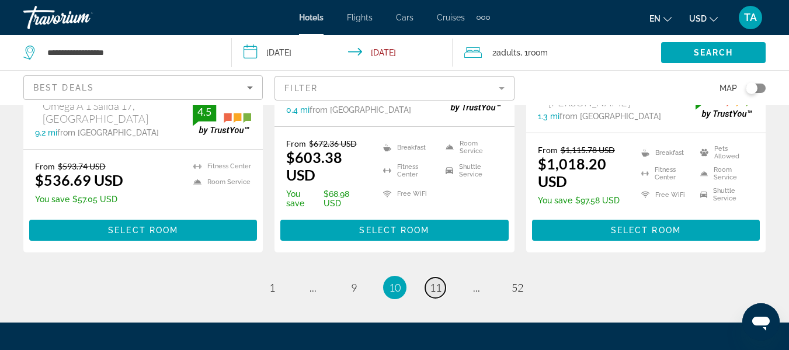
scroll to position [1681, 0]
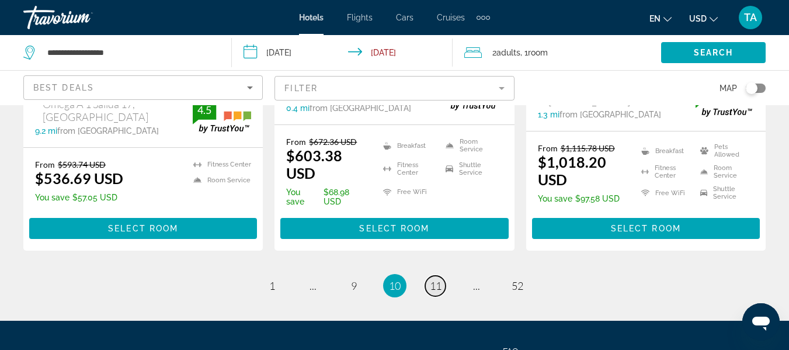
click at [435, 276] on link "page 11" at bounding box center [435, 286] width 20 height 20
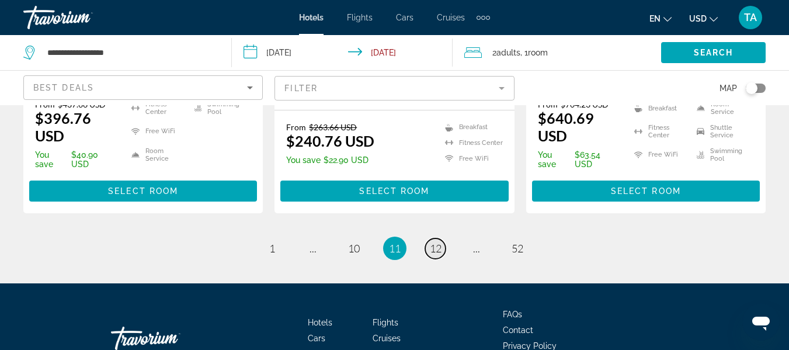
scroll to position [1702, 0]
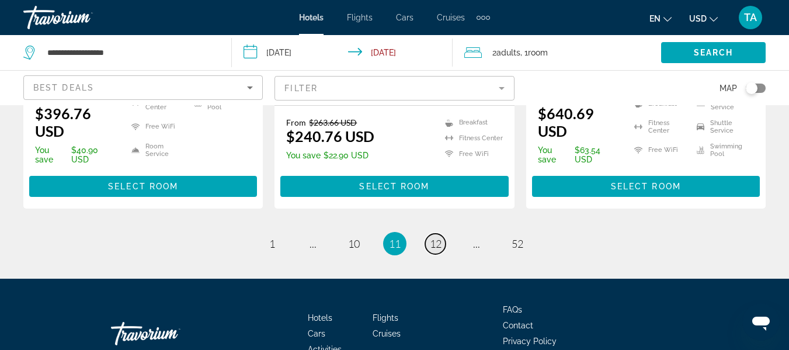
click at [437, 237] on span "12" at bounding box center [436, 243] width 12 height 13
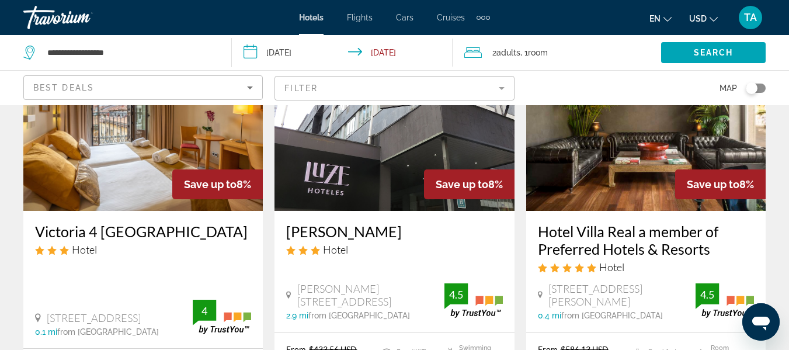
scroll to position [1634, 0]
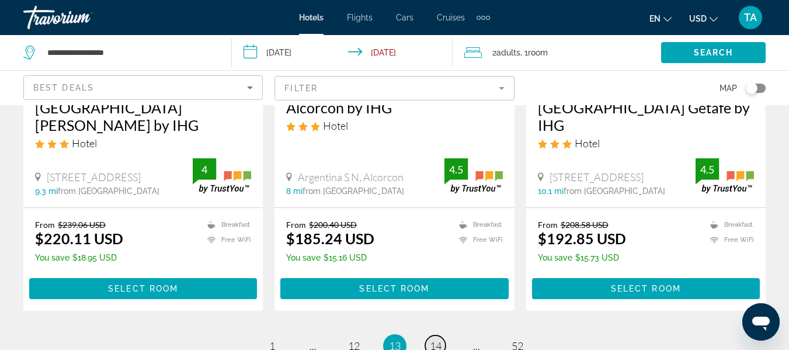
scroll to position [1611, 0]
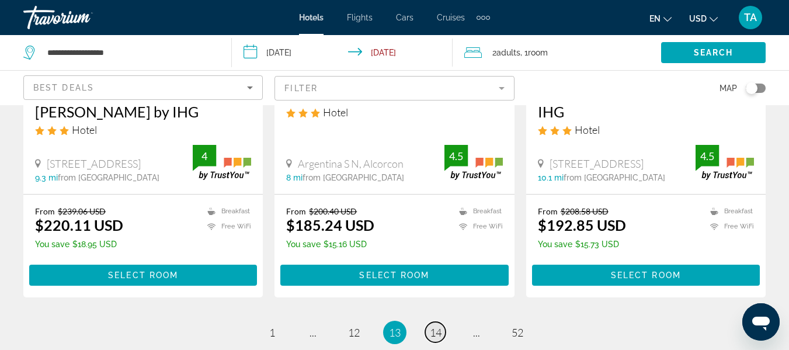
click at [435, 326] on span "14" at bounding box center [436, 332] width 12 height 13
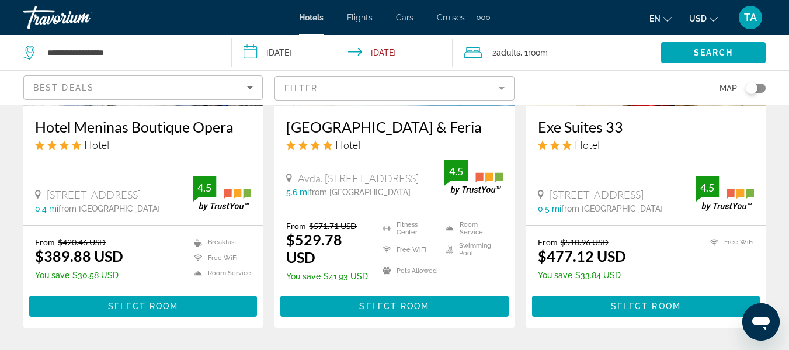
scroll to position [1611, 0]
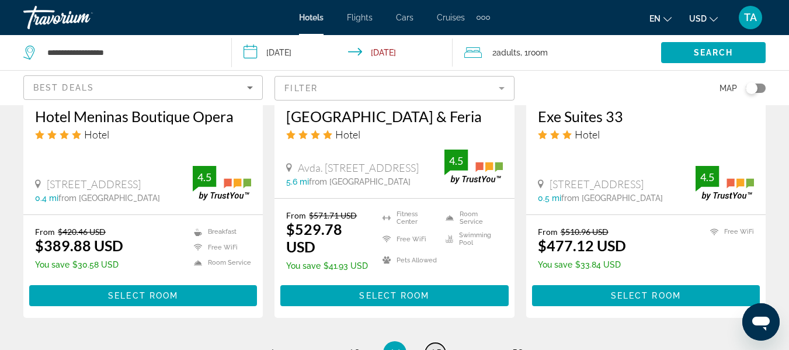
click at [438, 346] on span "15" at bounding box center [436, 352] width 12 height 13
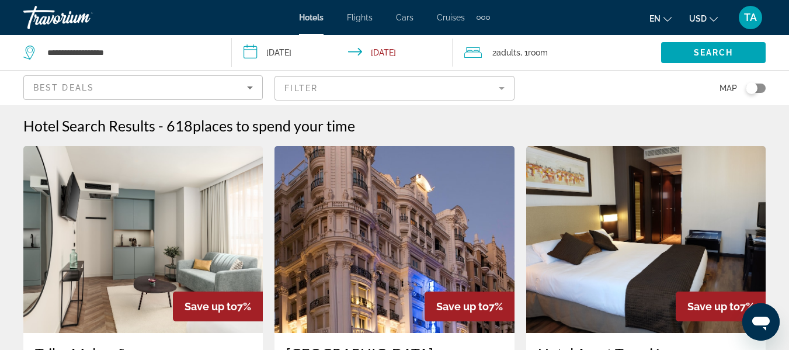
click at [436, 316] on div "Save up to 7%" at bounding box center [469, 306] width 90 height 30
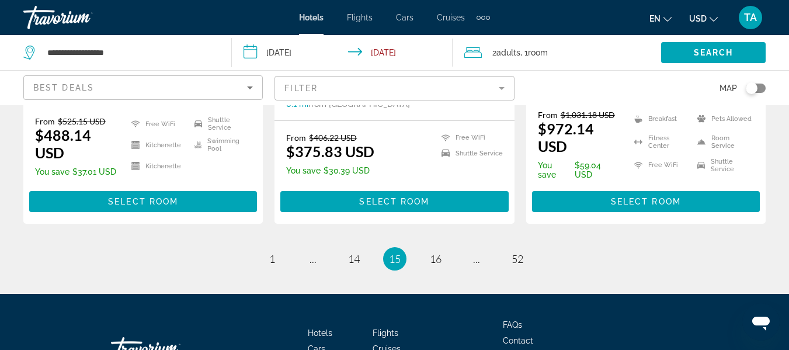
scroll to position [1658, 0]
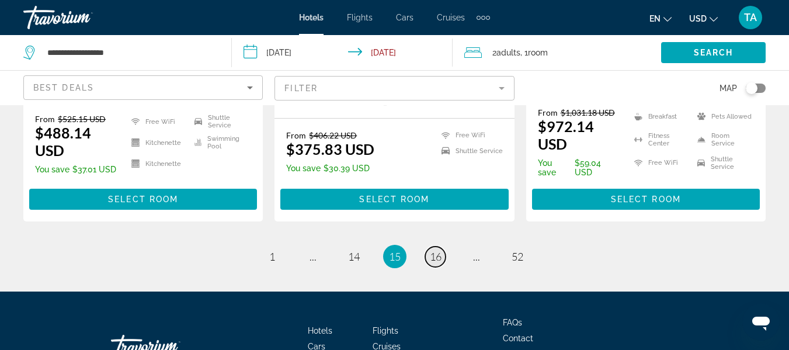
click at [435, 250] on span "16" at bounding box center [436, 256] width 12 height 13
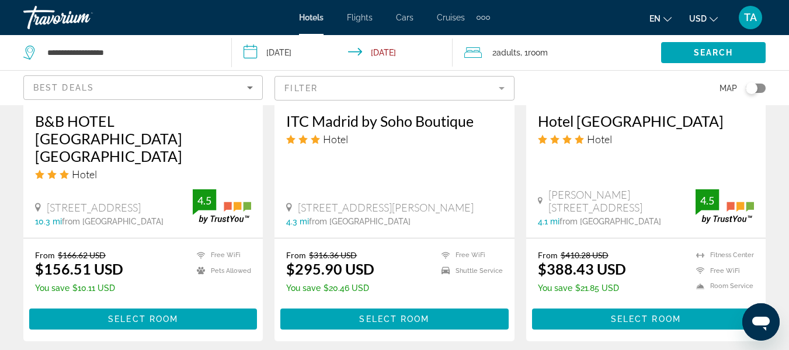
scroll to position [1611, 0]
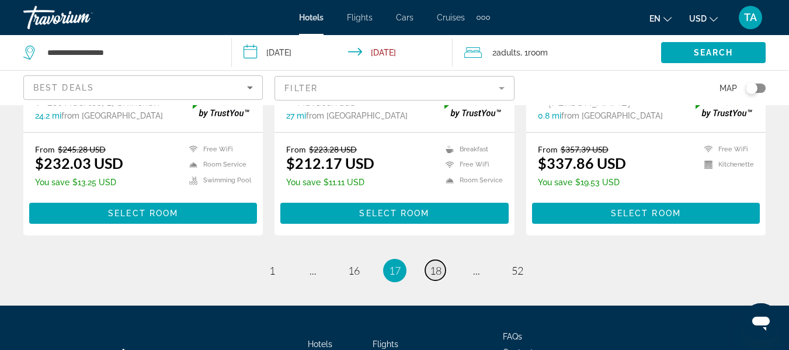
scroll to position [1658, 0]
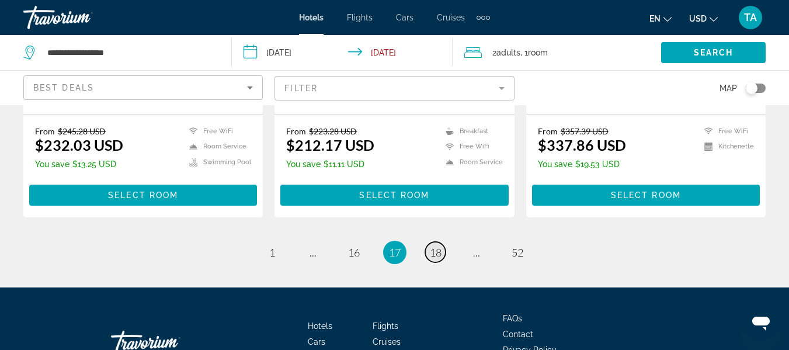
click at [438, 246] on span "18" at bounding box center [436, 252] width 12 height 13
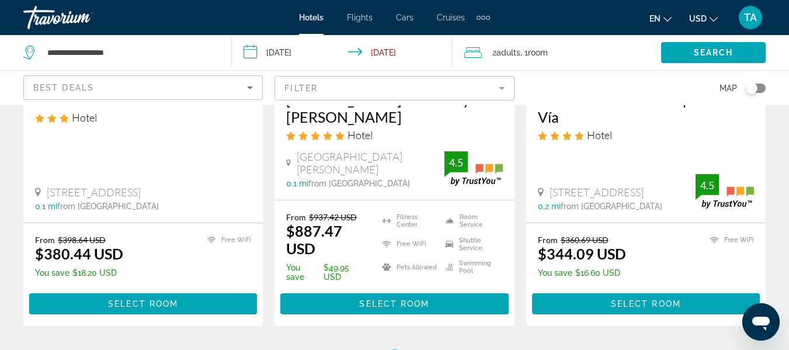
scroll to position [1611, 0]
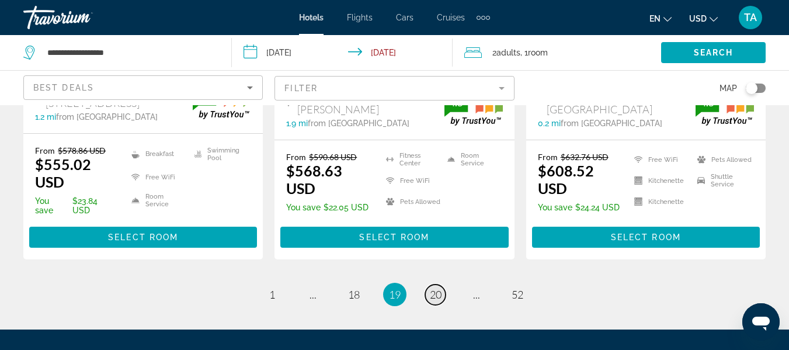
scroll to position [1658, 0]
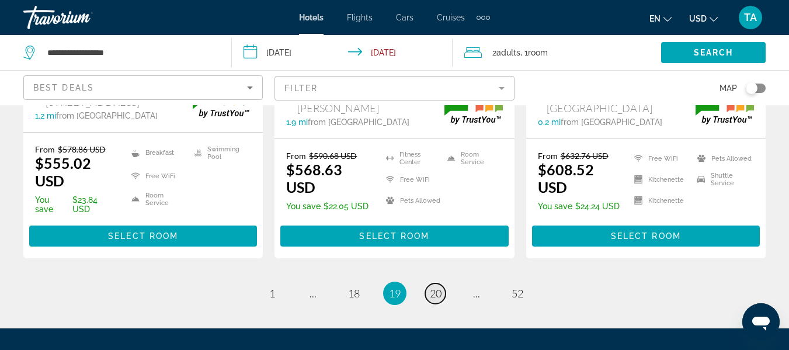
click at [435, 287] on span "20" at bounding box center [436, 293] width 12 height 13
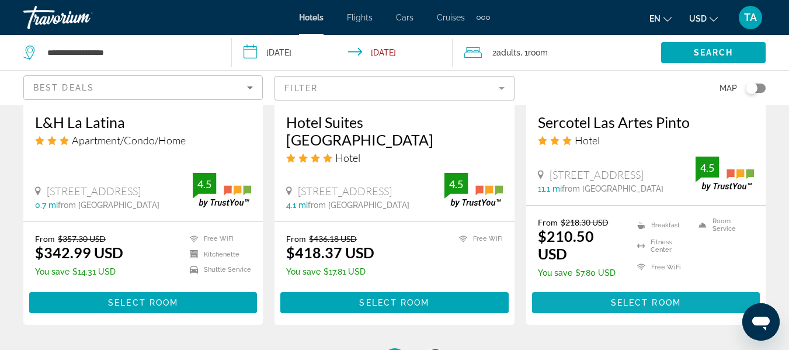
scroll to position [1564, 0]
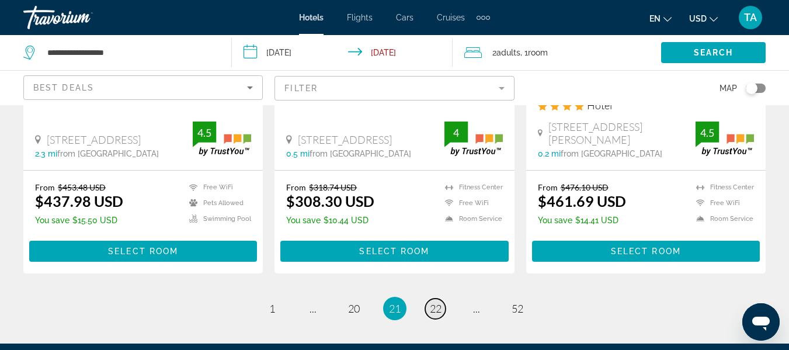
scroll to position [1634, 0]
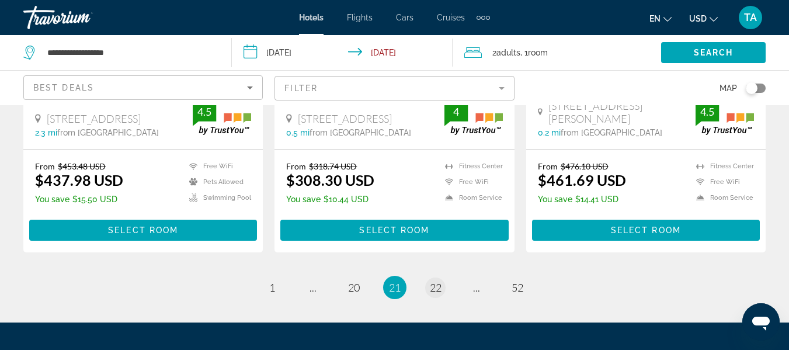
click at [432, 281] on span "22" at bounding box center [436, 287] width 12 height 13
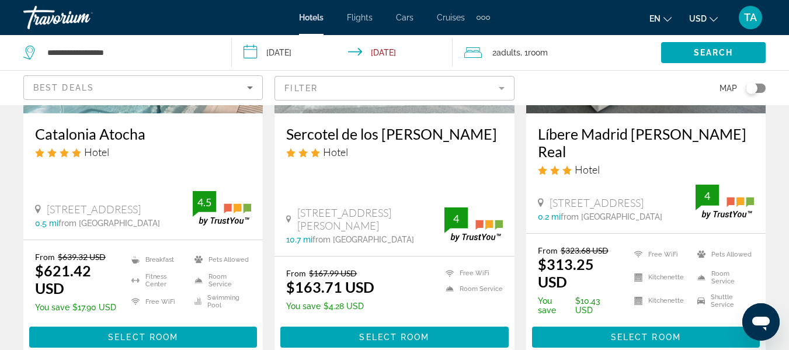
scroll to position [654, 0]
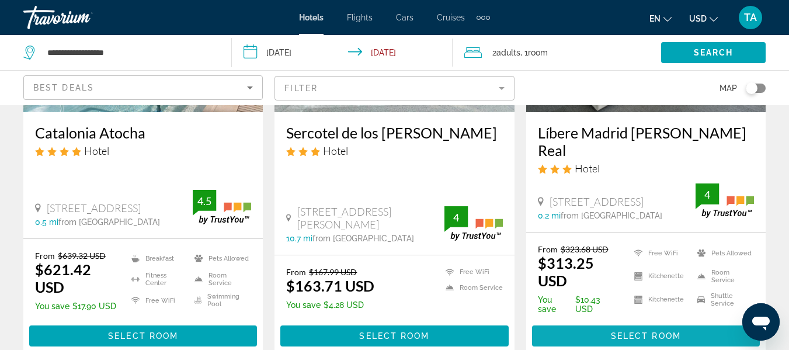
click at [660, 331] on span "Select Room" at bounding box center [646, 335] width 70 height 9
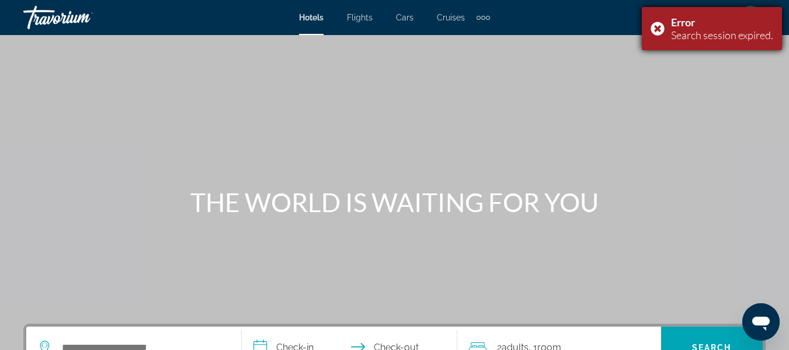
click at [654, 28] on div "Error Search session expired." at bounding box center [712, 28] width 140 height 43
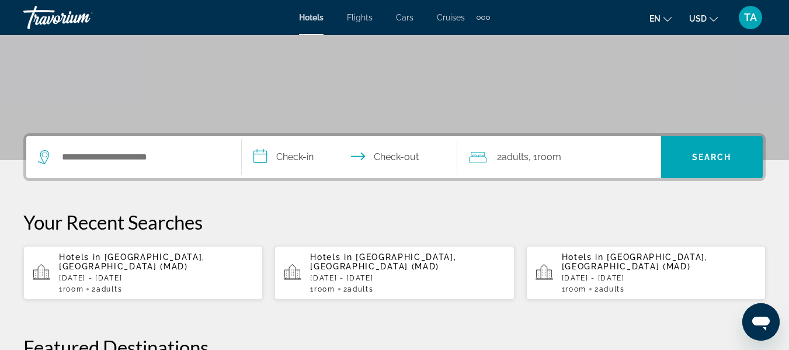
scroll to position [210, 0]
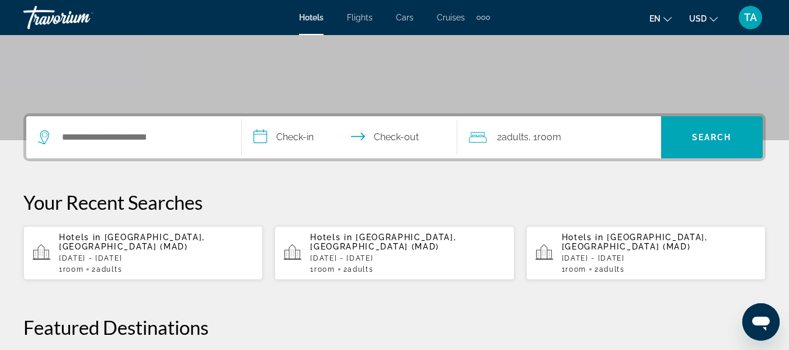
click at [235, 253] on div "Hotels in [GEOGRAPHIC_DATA], [GEOGRAPHIC_DATA] (MAD) [DATE] - [DATE] 1 Room roo…" at bounding box center [156, 252] width 194 height 41
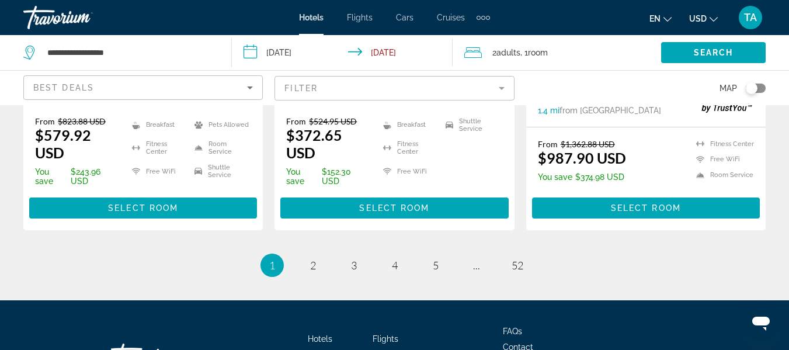
scroll to position [1776, 0]
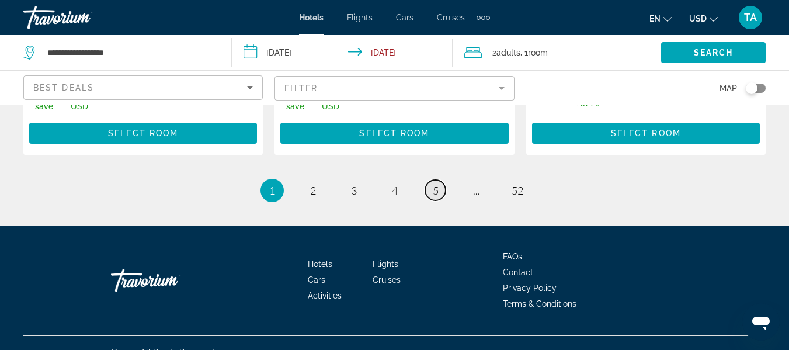
click at [436, 184] on span "5" at bounding box center [436, 190] width 6 height 13
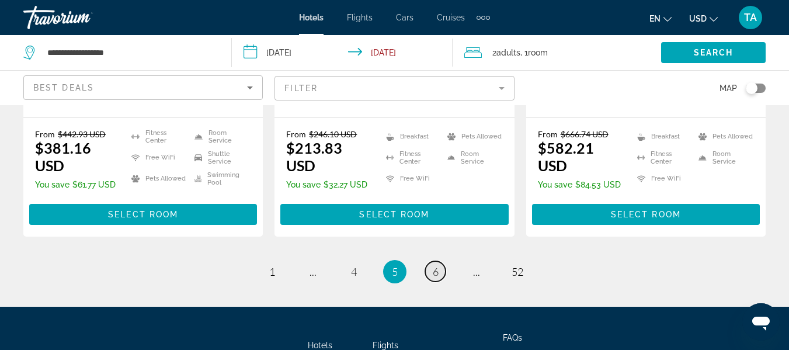
scroll to position [1747, 0]
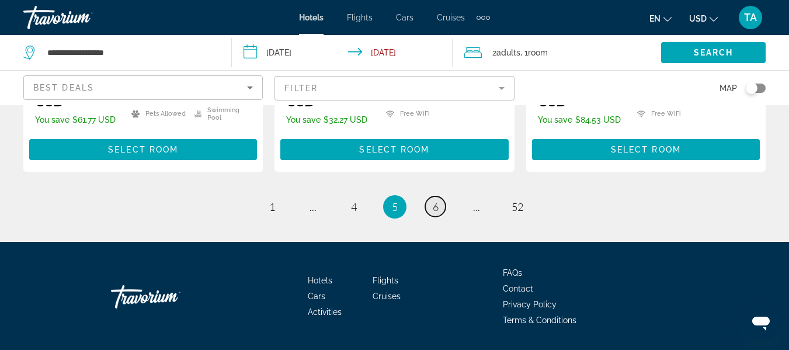
click at [436, 200] on span "6" at bounding box center [436, 206] width 6 height 13
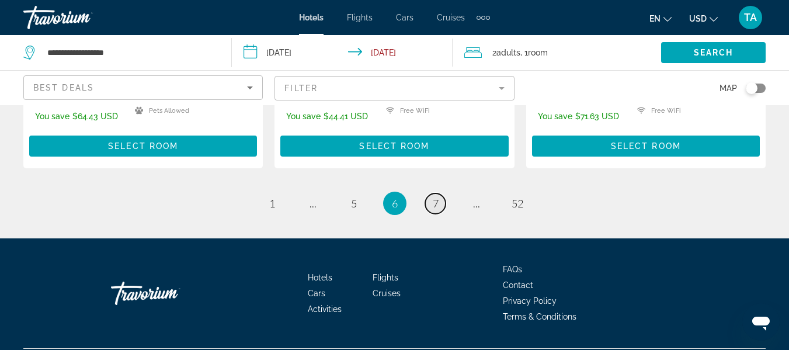
click at [435, 197] on span "7" at bounding box center [436, 203] width 6 height 13
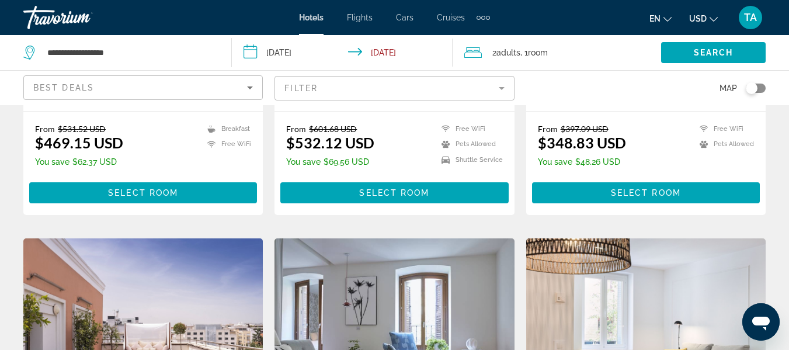
scroll to position [374, 0]
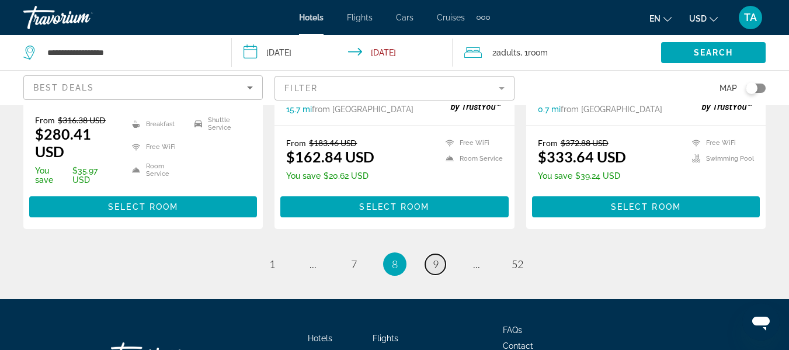
scroll to position [1721, 0]
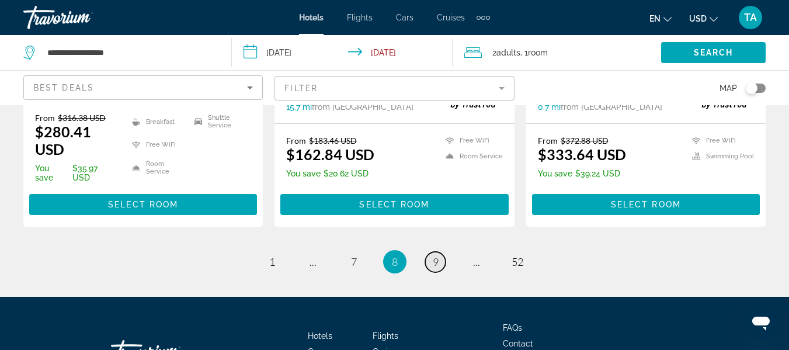
click at [435, 255] on span "9" at bounding box center [436, 261] width 6 height 13
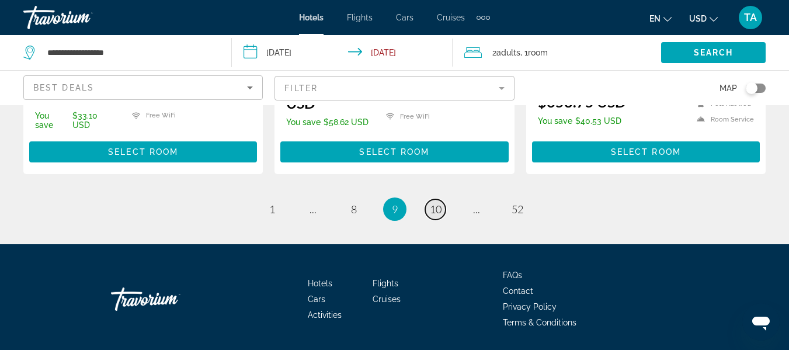
scroll to position [1734, 0]
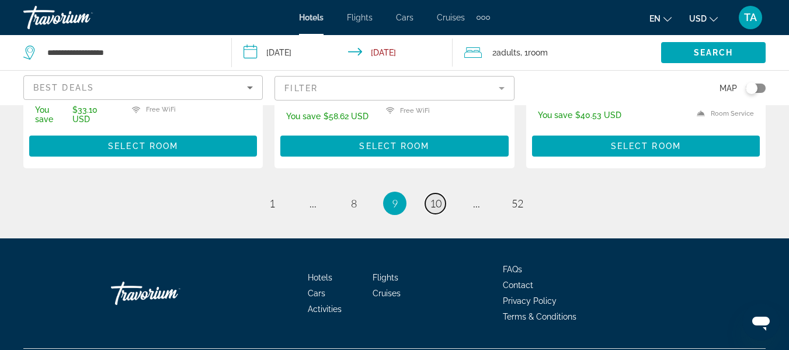
click at [435, 197] on span "10" at bounding box center [436, 203] width 12 height 13
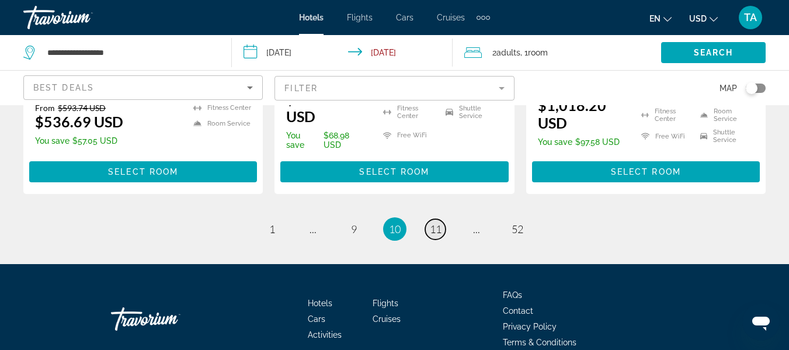
scroll to position [1751, 0]
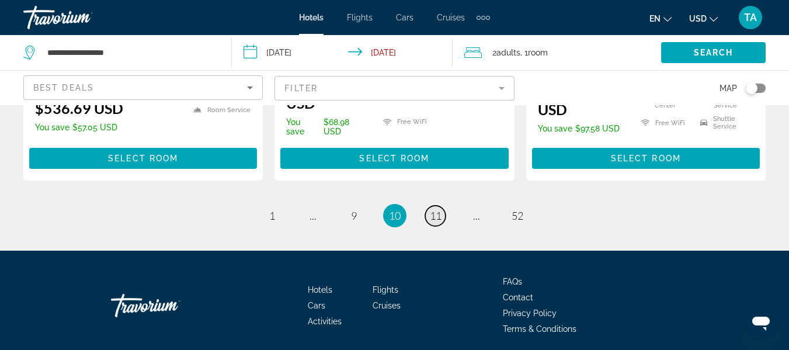
click at [435, 209] on span "11" at bounding box center [436, 215] width 12 height 13
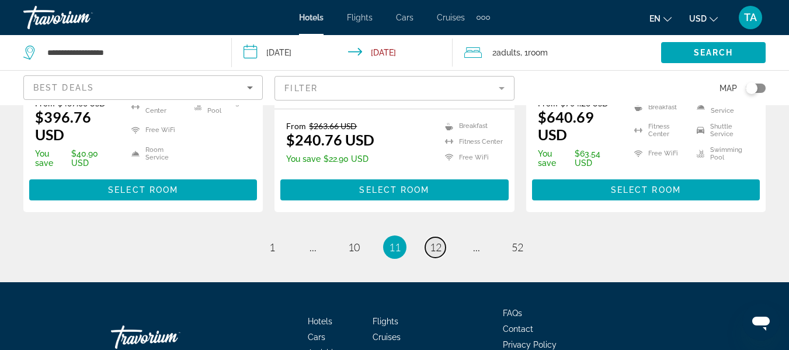
scroll to position [1702, 0]
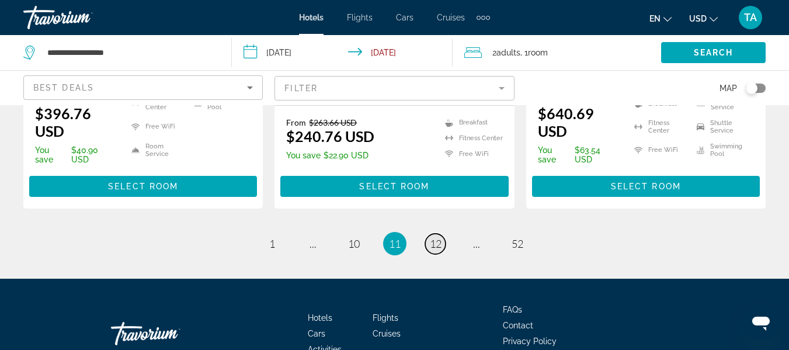
click at [435, 237] on span "12" at bounding box center [436, 243] width 12 height 13
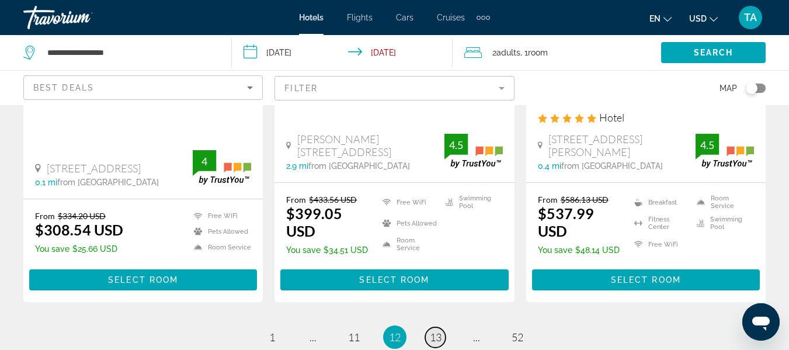
scroll to position [1775, 0]
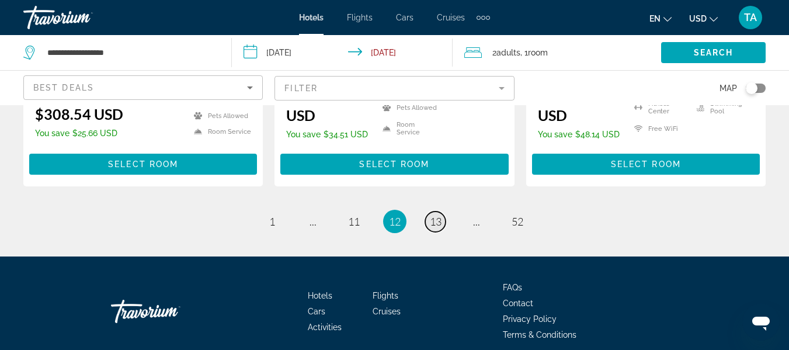
click at [435, 215] on span "13" at bounding box center [436, 221] width 12 height 13
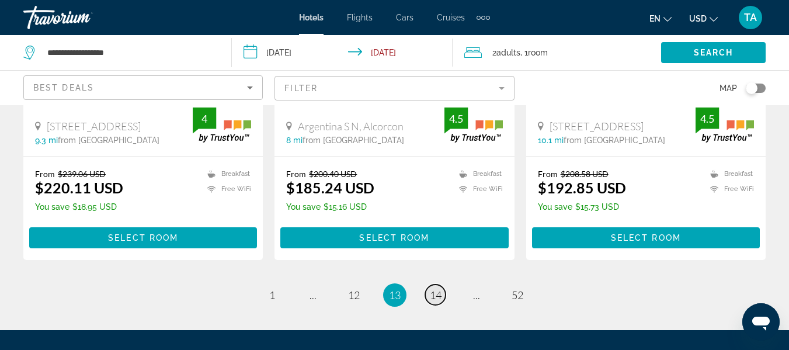
scroll to position [1702, 0]
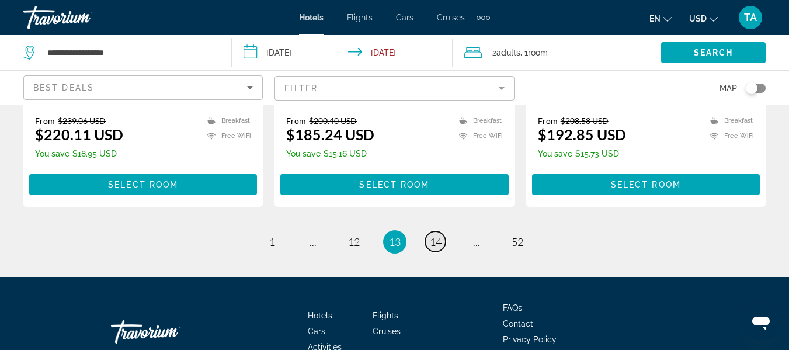
click at [435, 235] on span "14" at bounding box center [436, 241] width 12 height 13
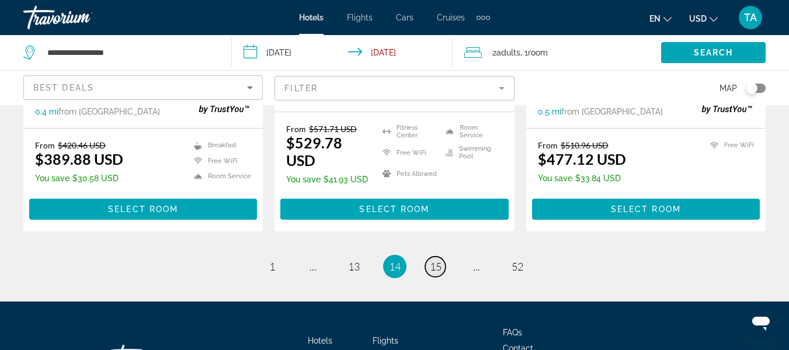
scroll to position [1752, 0]
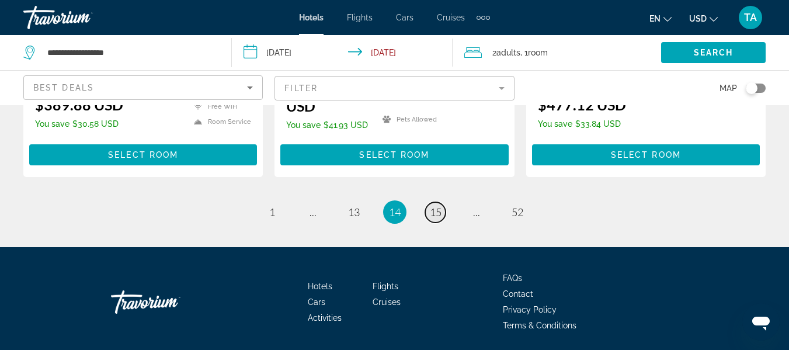
click at [435, 205] on span "15" at bounding box center [436, 211] width 12 height 13
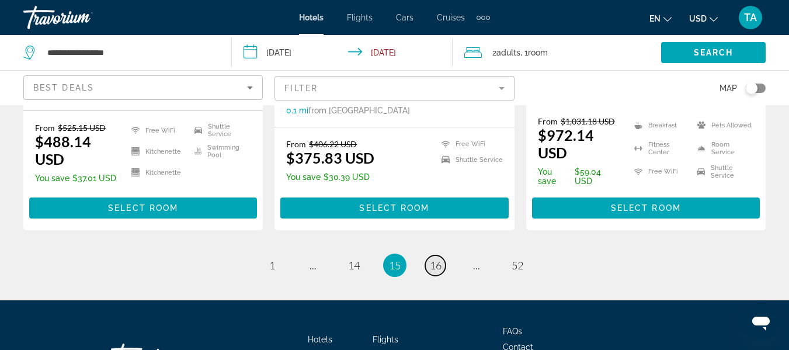
scroll to position [1724, 0]
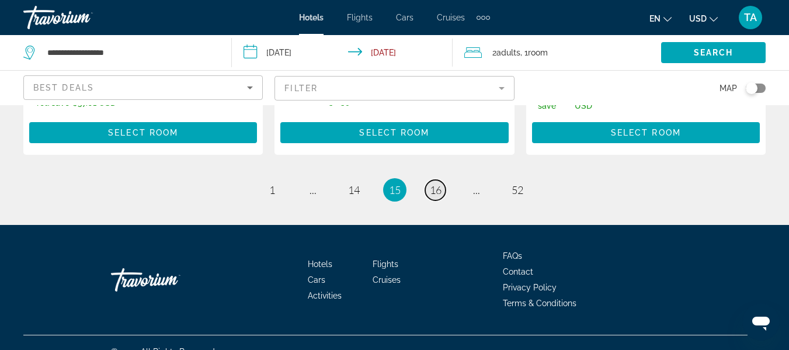
click at [435, 183] on span "16" at bounding box center [436, 189] width 12 height 13
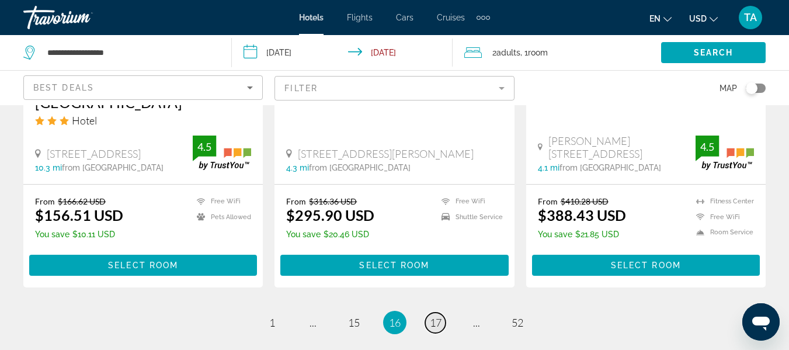
scroll to position [1719, 0]
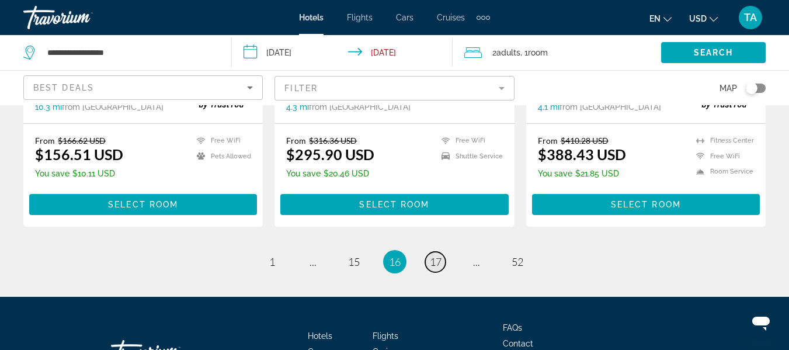
click at [435, 255] on span "17" at bounding box center [436, 261] width 12 height 13
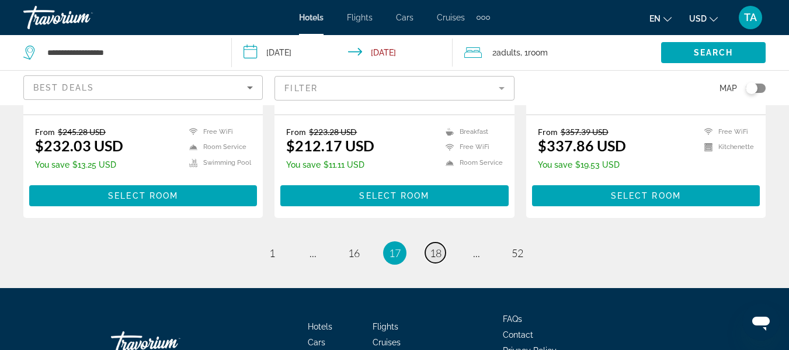
scroll to position [1684, 0]
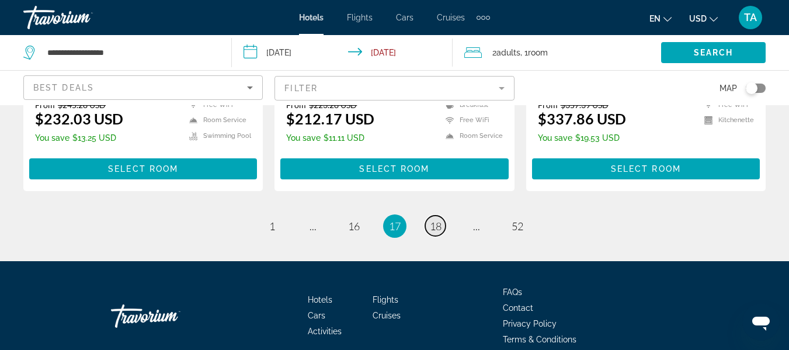
click at [435, 219] on span "18" at bounding box center [436, 225] width 12 height 13
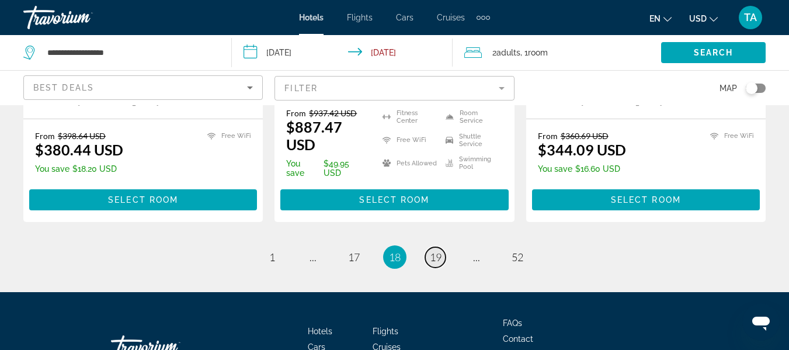
scroll to position [1730, 0]
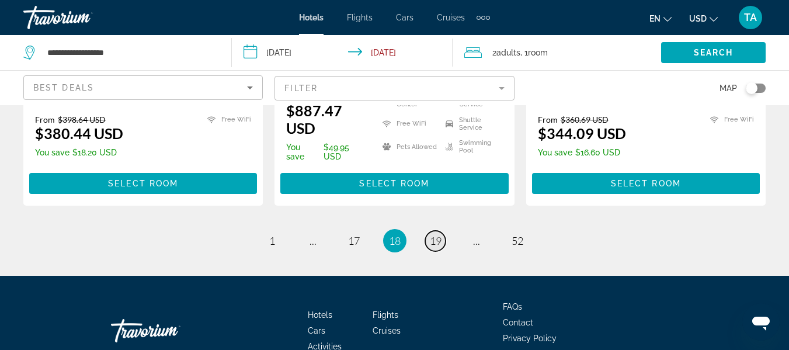
click at [435, 234] on span "19" at bounding box center [436, 240] width 12 height 13
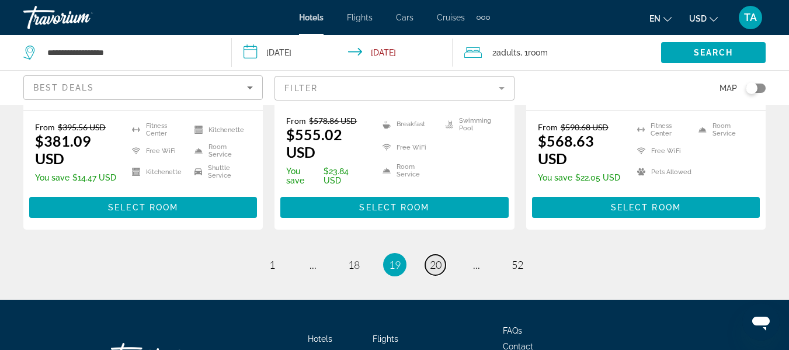
scroll to position [1725, 0]
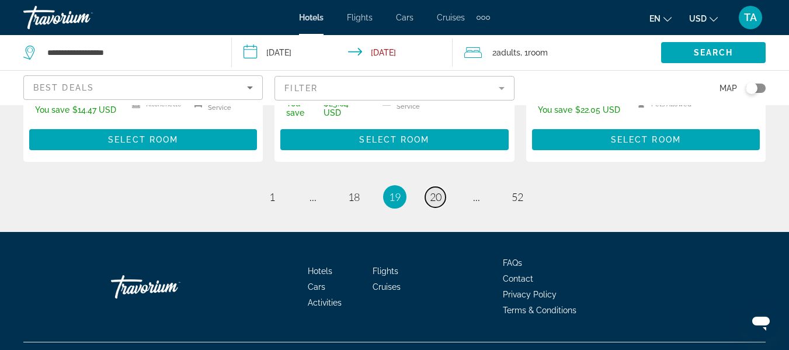
click at [435, 190] on span "20" at bounding box center [436, 196] width 12 height 13
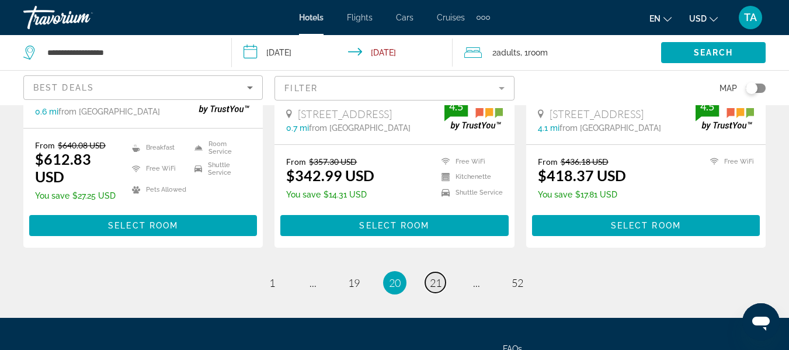
scroll to position [1734, 0]
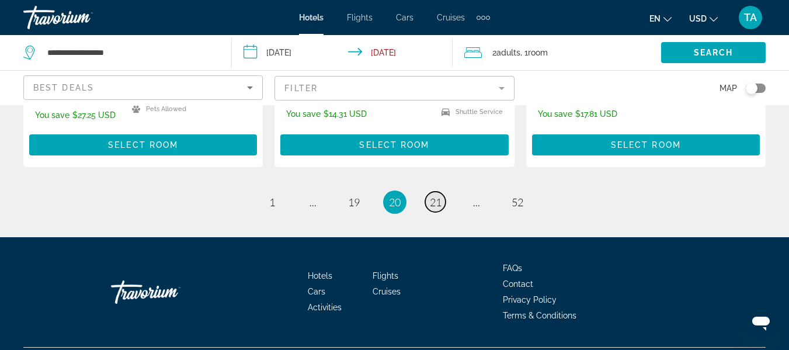
click at [438, 196] on span "21" at bounding box center [436, 202] width 12 height 13
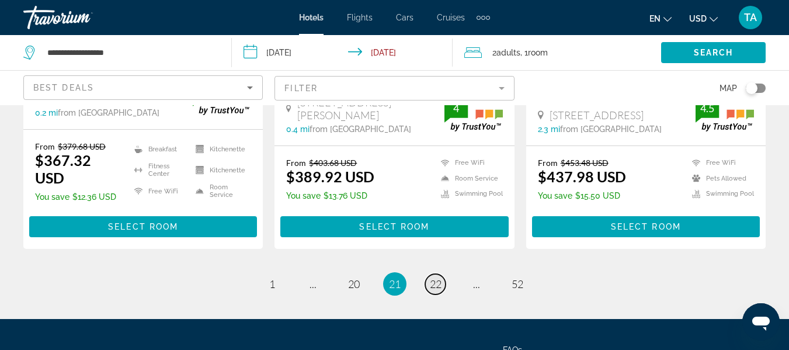
scroll to position [1658, 0]
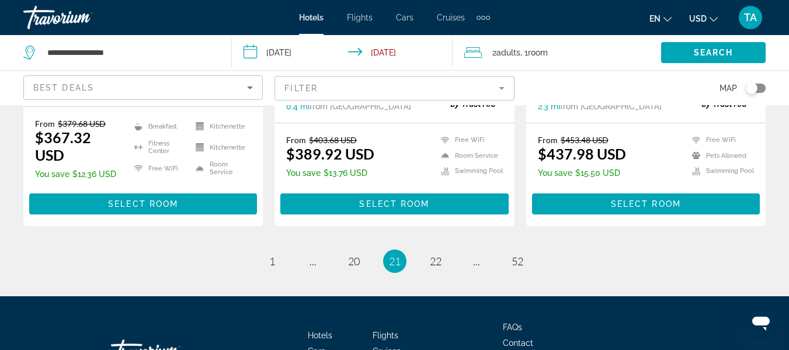
click at [438, 170] on div "From $403.68 USD $389.92 USD You save $13.76 USD Free WiFi Room Service Swimmin…" at bounding box center [394, 174] width 216 height 79
click at [434, 255] on span "22" at bounding box center [436, 261] width 12 height 13
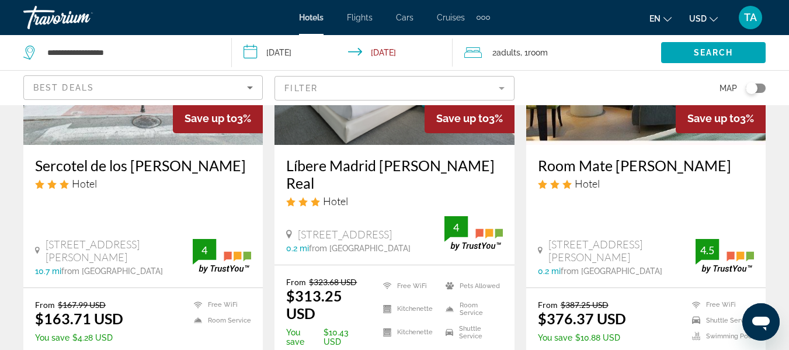
scroll to position [1074, 0]
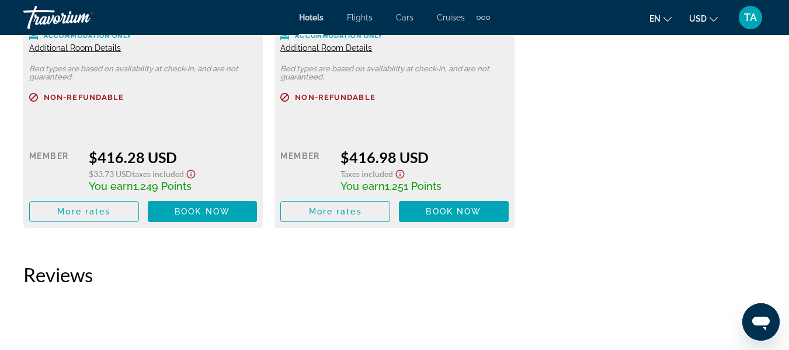
scroll to position [2709, 0]
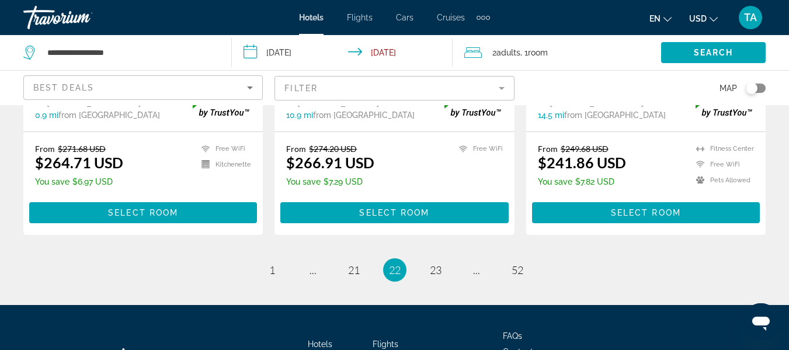
scroll to position [1702, 0]
